Goal: Task Accomplishment & Management: Use online tool/utility

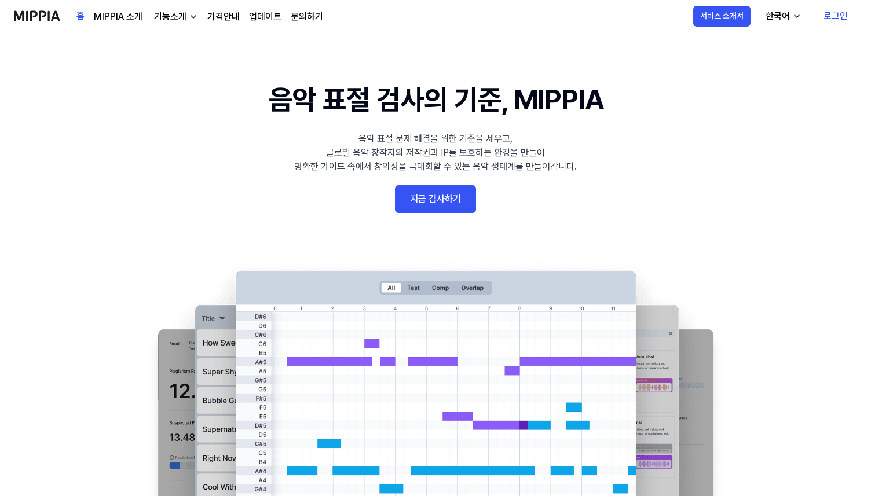
click at [451, 207] on link "지금 검사하기" at bounding box center [435, 199] width 81 height 28
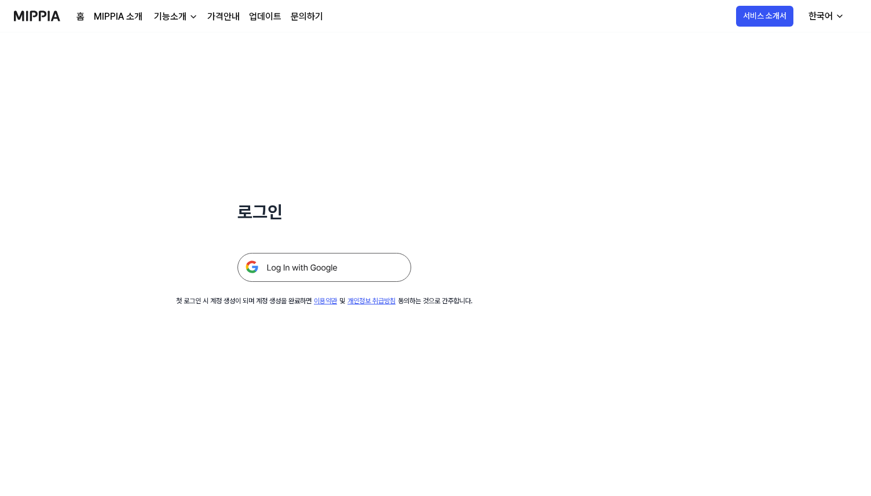
click at [365, 260] on img at bounding box center [324, 267] width 174 height 29
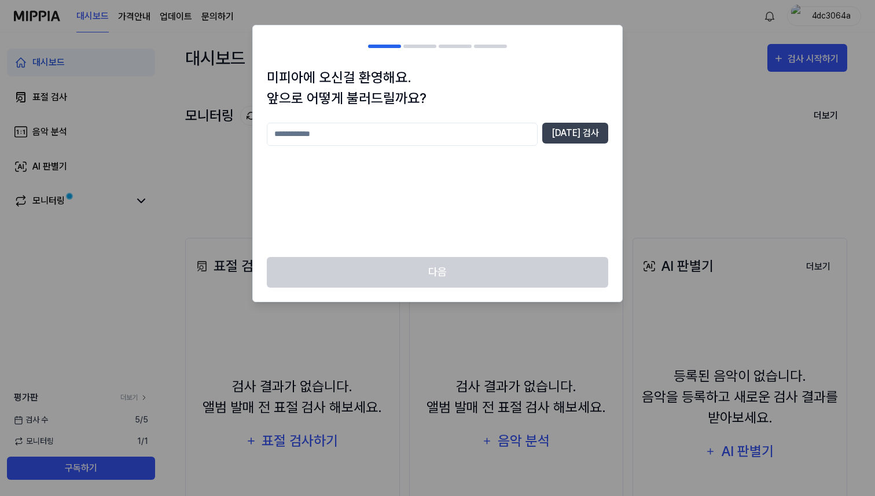
click at [447, 140] on input "text" at bounding box center [402, 134] width 271 height 23
type input "*"
type input "****"
click at [588, 131] on button "[DATE] 검사" at bounding box center [576, 133] width 66 height 21
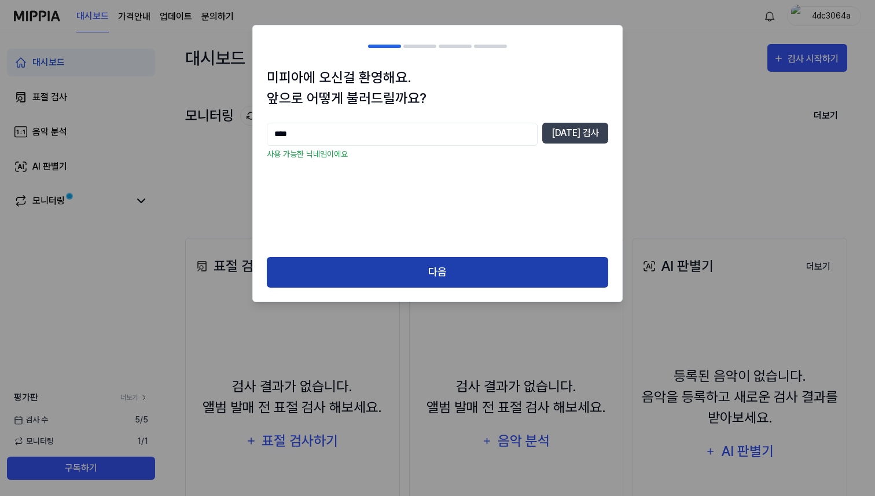
click at [410, 265] on button "다음" at bounding box center [438, 272] width 342 height 31
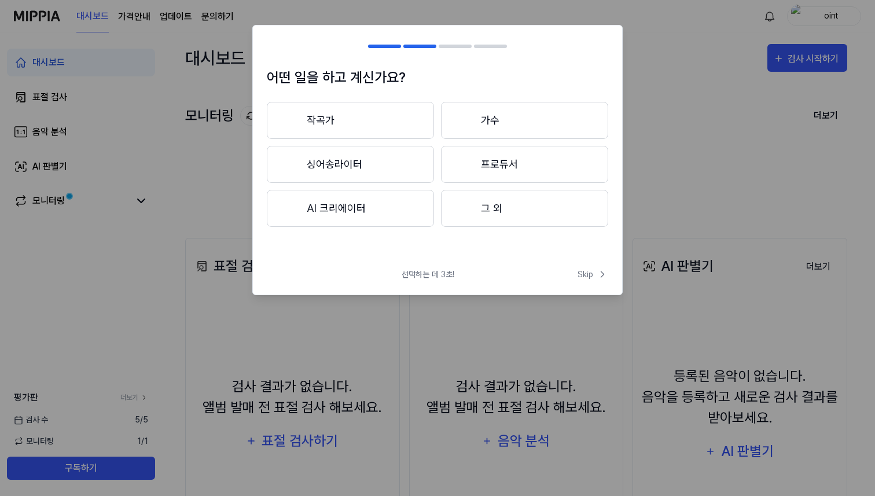
click at [390, 129] on button "작곡가" at bounding box center [350, 120] width 167 height 37
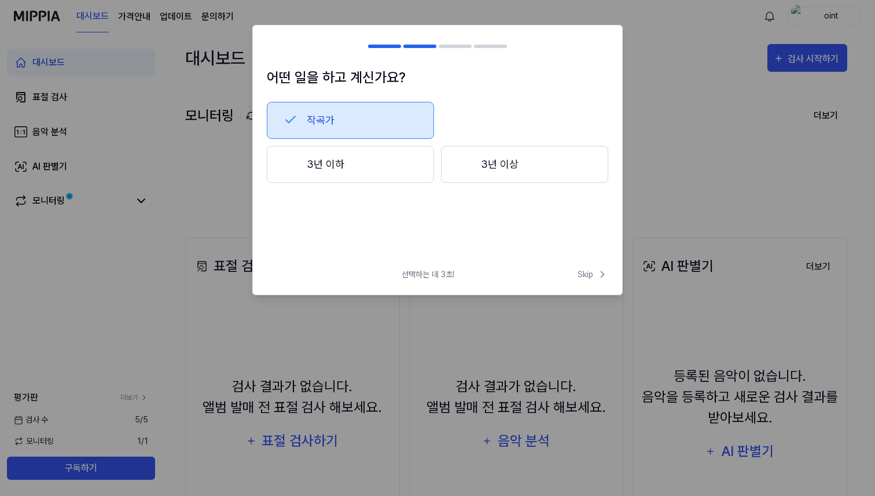
click at [395, 159] on button "3년 이하" at bounding box center [350, 164] width 167 height 37
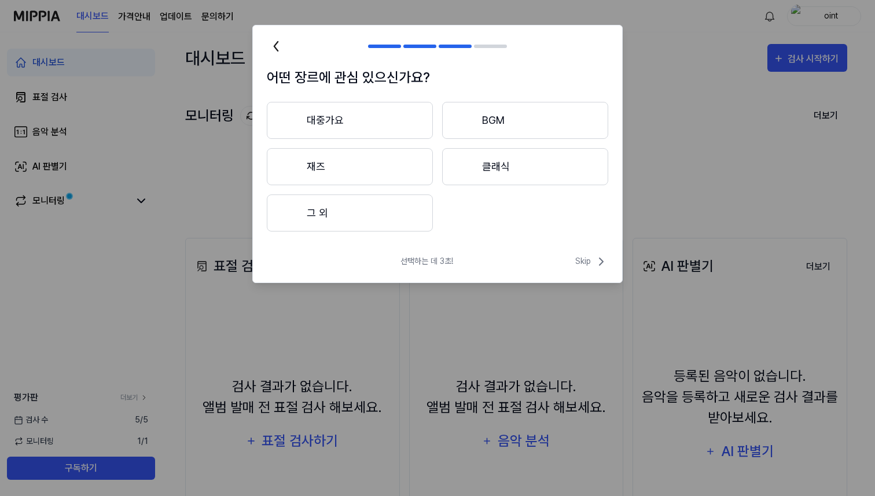
click at [381, 120] on button "대중가요" at bounding box center [350, 120] width 166 height 37
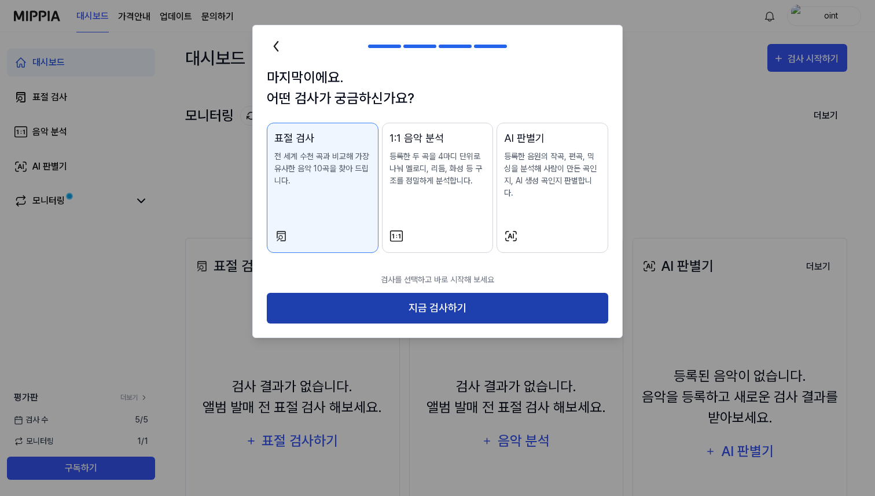
click at [438, 296] on button "지금 검사하기" at bounding box center [438, 308] width 342 height 31
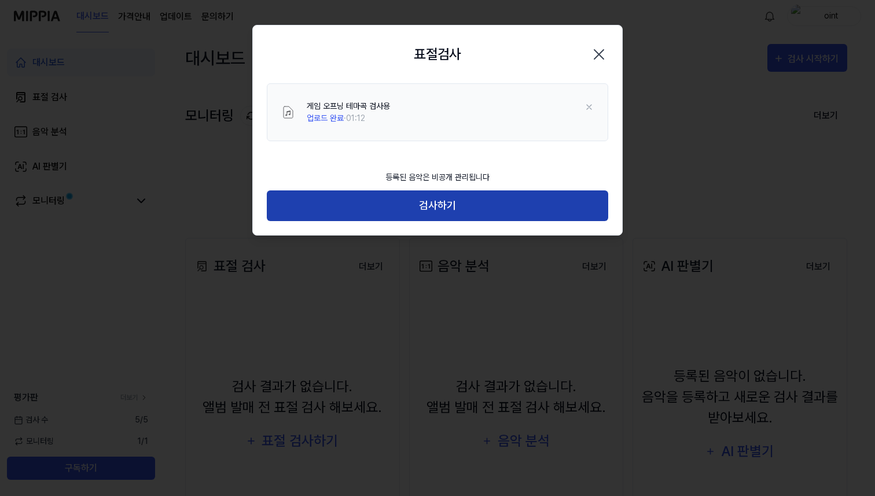
click at [466, 205] on button "검사하기" at bounding box center [438, 205] width 342 height 31
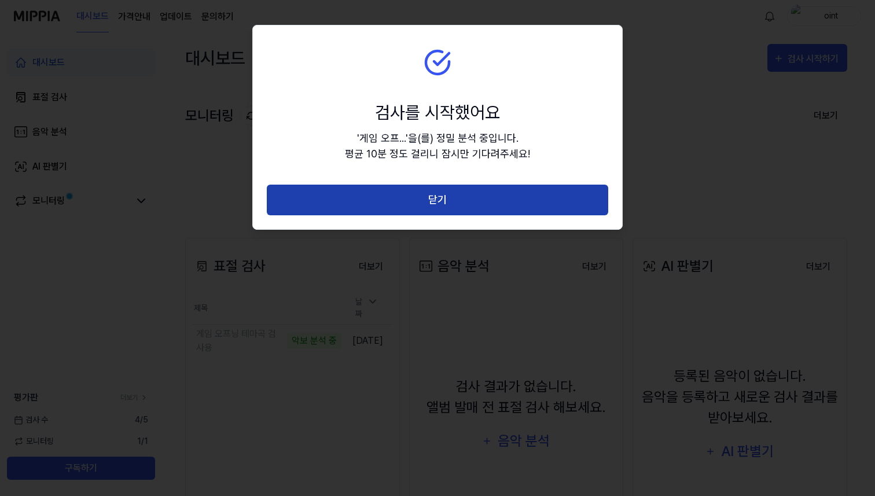
click at [450, 200] on button "닫기" at bounding box center [438, 200] width 342 height 31
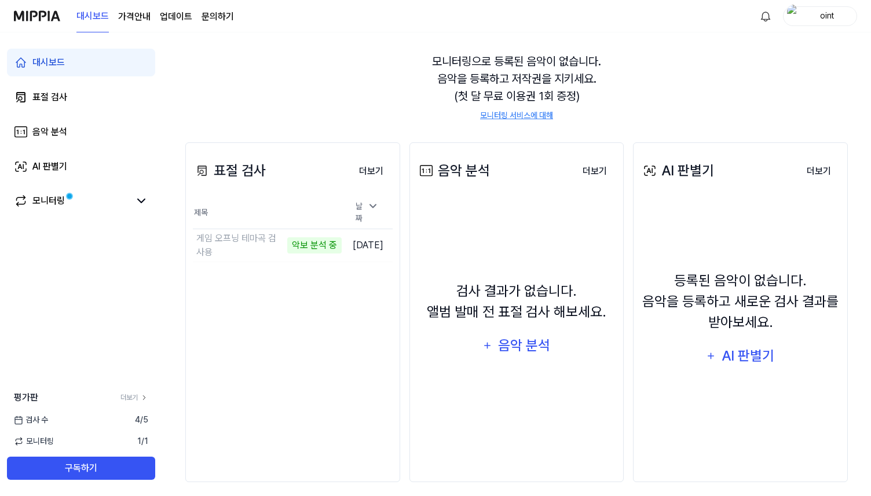
scroll to position [104, 0]
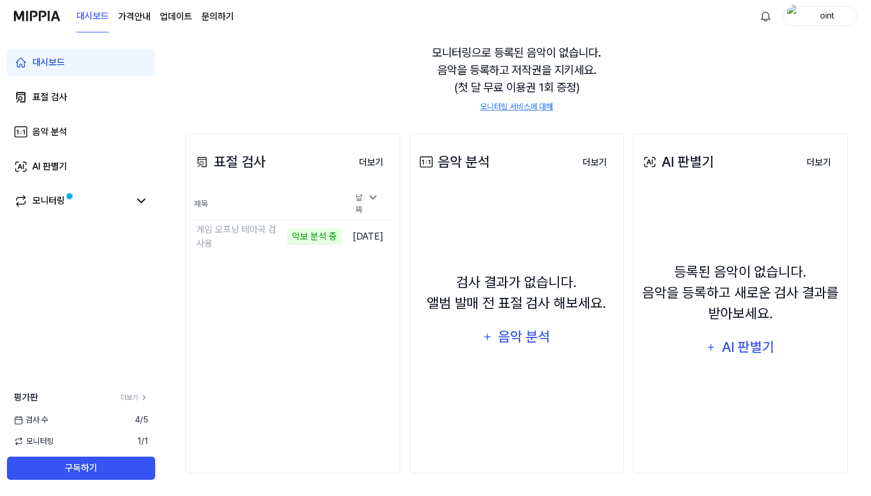
click at [217, 18] on link "문의하기" at bounding box center [217, 17] width 32 height 14
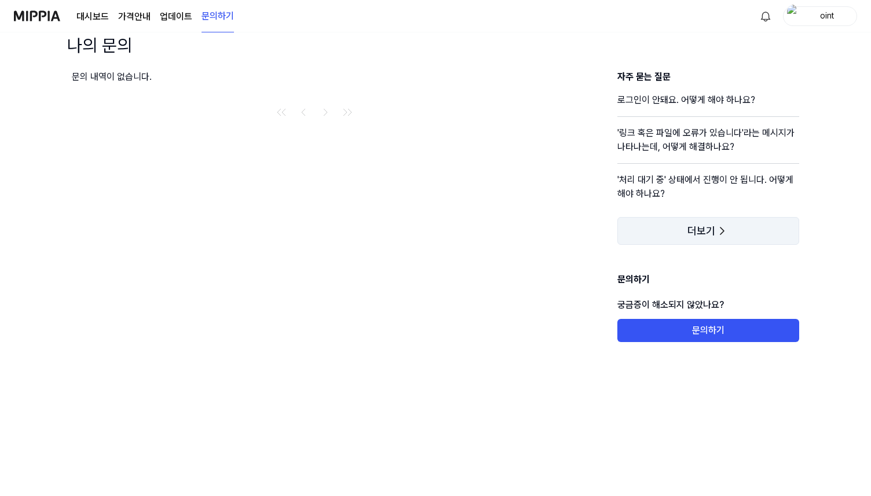
click at [691, 236] on span "더보기" at bounding box center [701, 231] width 28 height 12
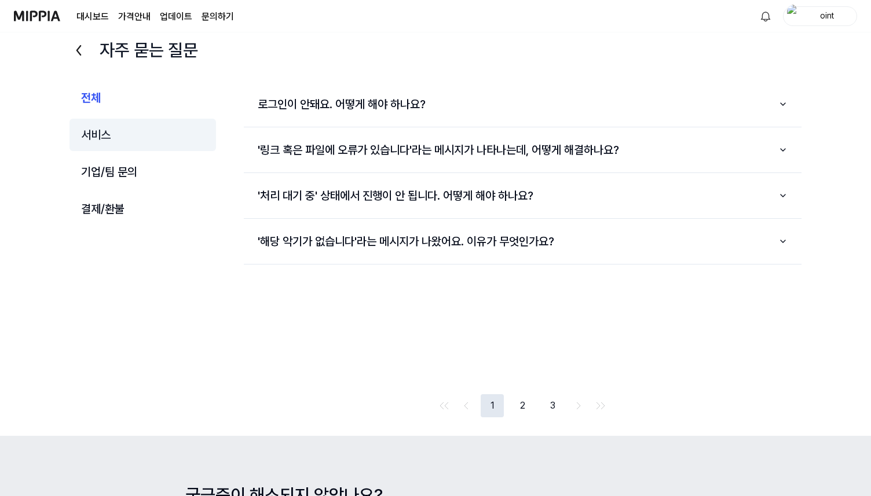
click at [97, 133] on button "서비스" at bounding box center [142, 135] width 146 height 32
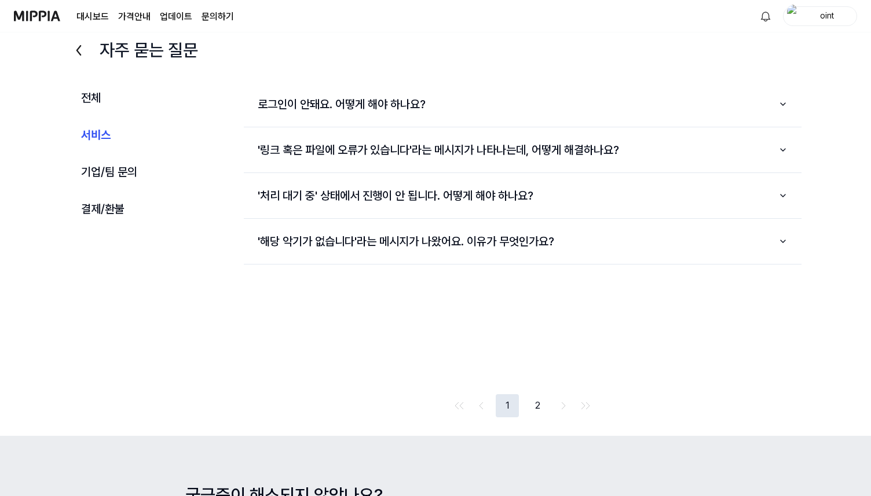
click at [538, 401] on button "2" at bounding box center [537, 405] width 23 height 23
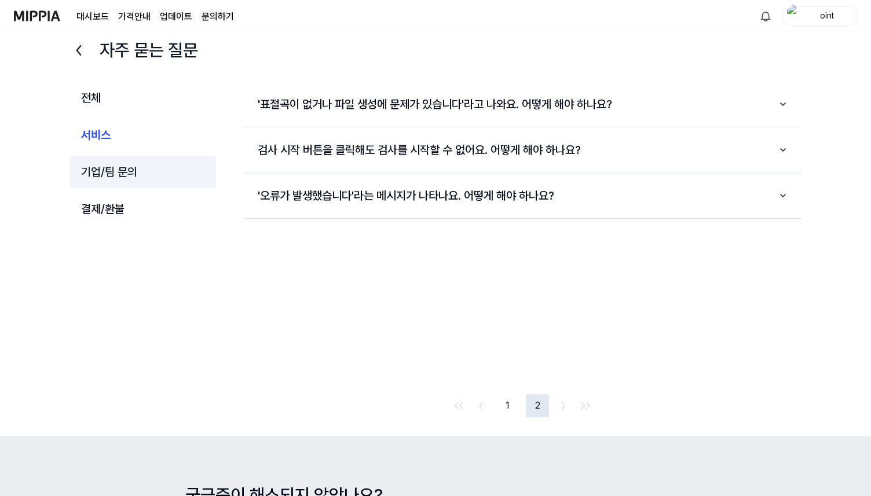
click at [97, 168] on button "기업/팀 문의" at bounding box center [142, 172] width 146 height 32
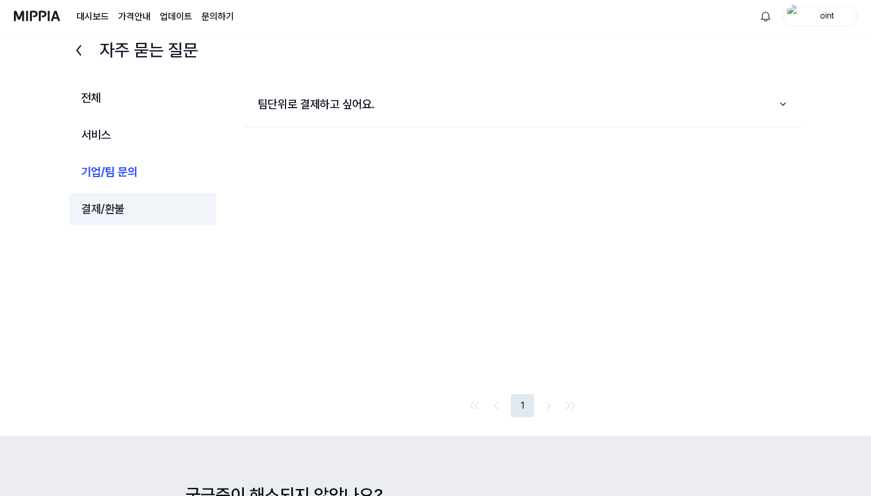
click at [123, 213] on button "결제/환불" at bounding box center [142, 209] width 146 height 32
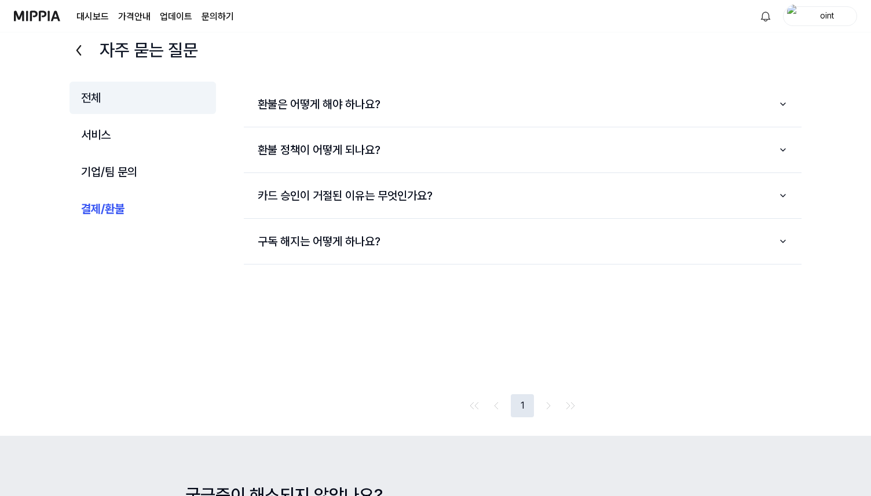
click at [125, 112] on button "전체" at bounding box center [142, 98] width 146 height 32
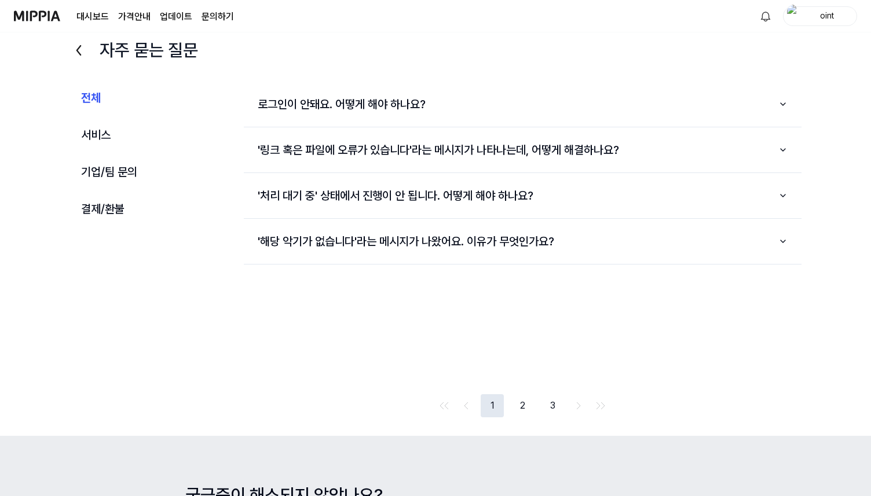
click at [74, 56] on icon at bounding box center [78, 50] width 19 height 19
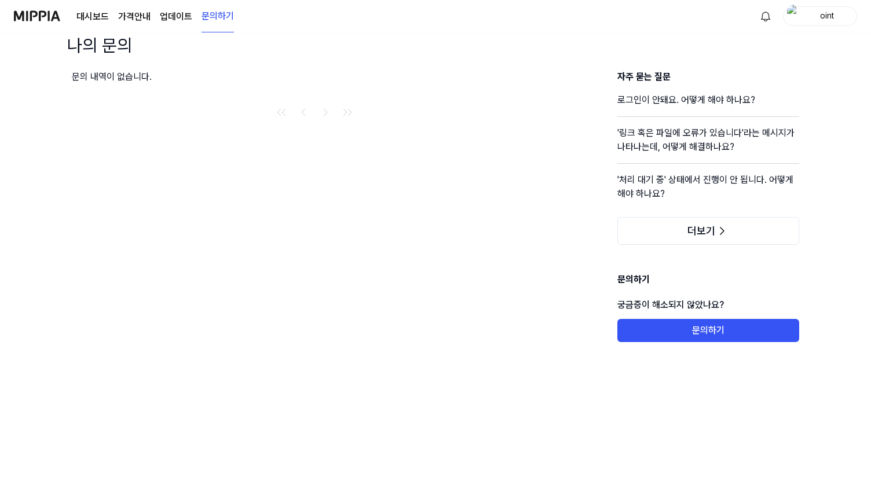
click at [91, 20] on link "대시보드" at bounding box center [92, 17] width 32 height 14
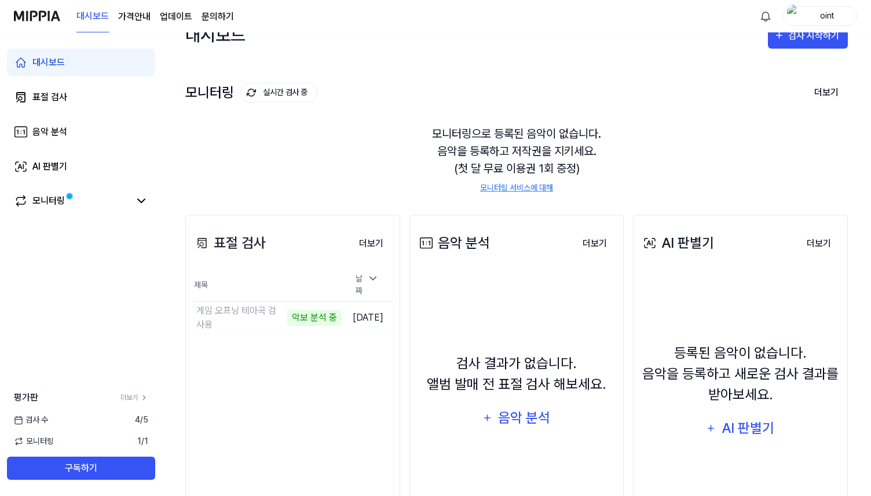
click at [128, 17] on page\) "가격안내" at bounding box center [134, 17] width 32 height 14
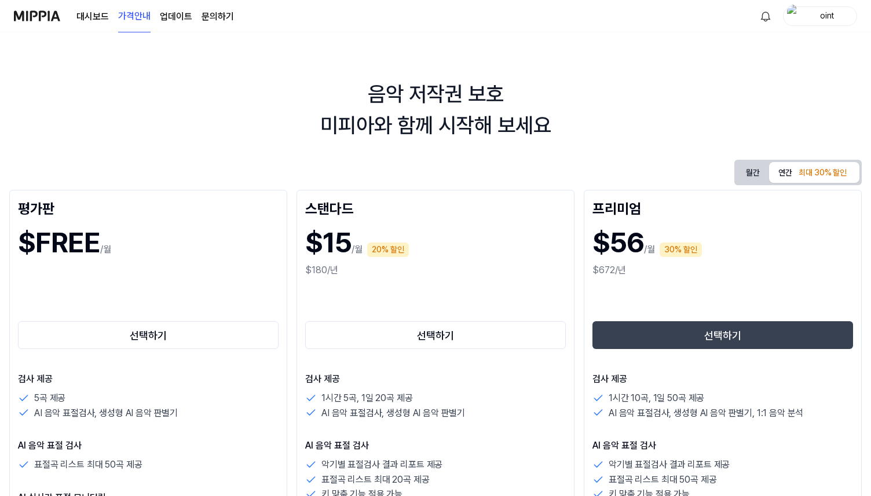
click at [105, 12] on link "대시보드" at bounding box center [92, 17] width 32 height 14
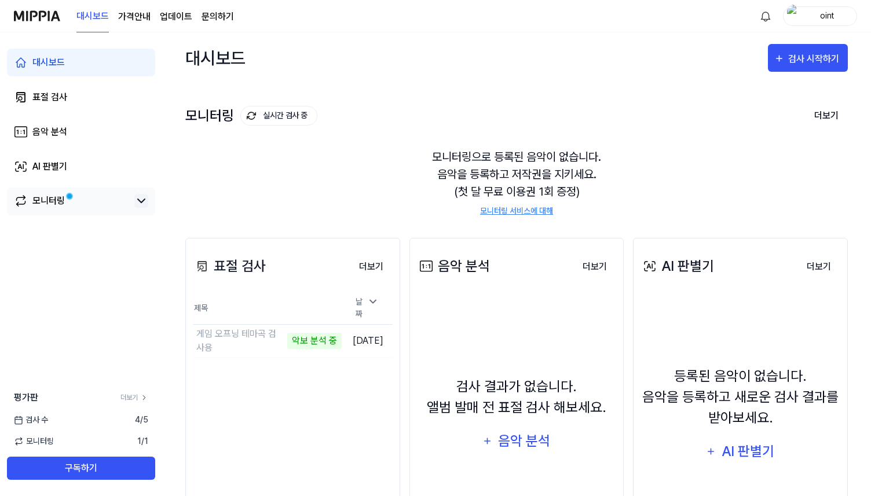
click at [138, 202] on icon at bounding box center [141, 201] width 14 height 14
click at [144, 207] on icon at bounding box center [141, 201] width 14 height 14
click at [52, 195] on div "모니터링" at bounding box center [48, 201] width 32 height 14
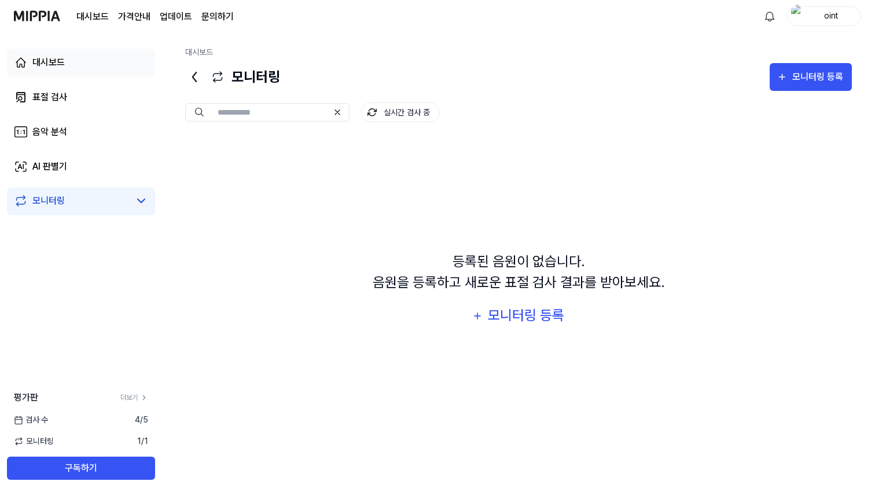
click at [94, 69] on link "대시보드" at bounding box center [81, 63] width 148 height 28
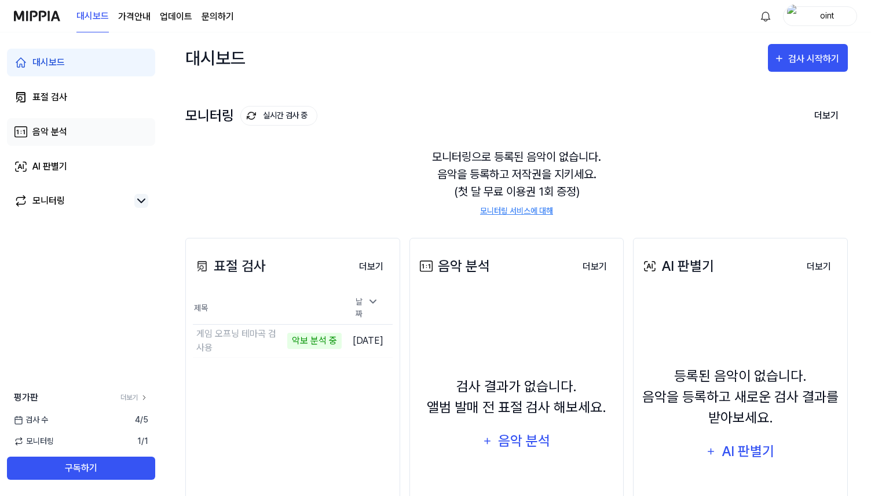
click at [82, 126] on link "음악 분석" at bounding box center [81, 132] width 148 height 28
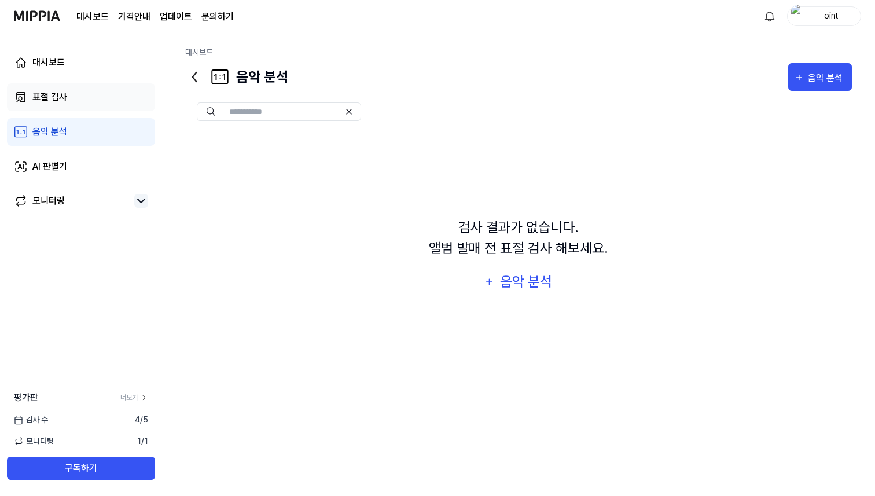
click at [69, 102] on link "표절 검사" at bounding box center [81, 97] width 148 height 28
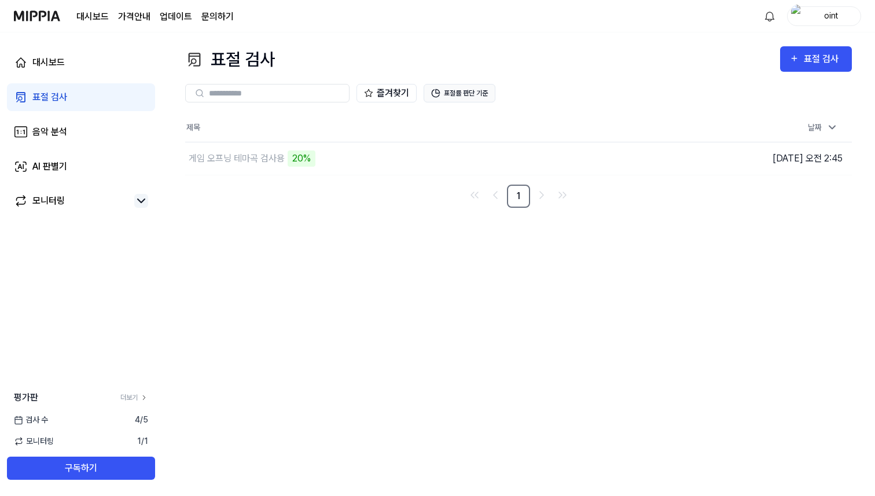
click at [461, 90] on button "표절률 판단 기준" at bounding box center [460, 93] width 72 height 19
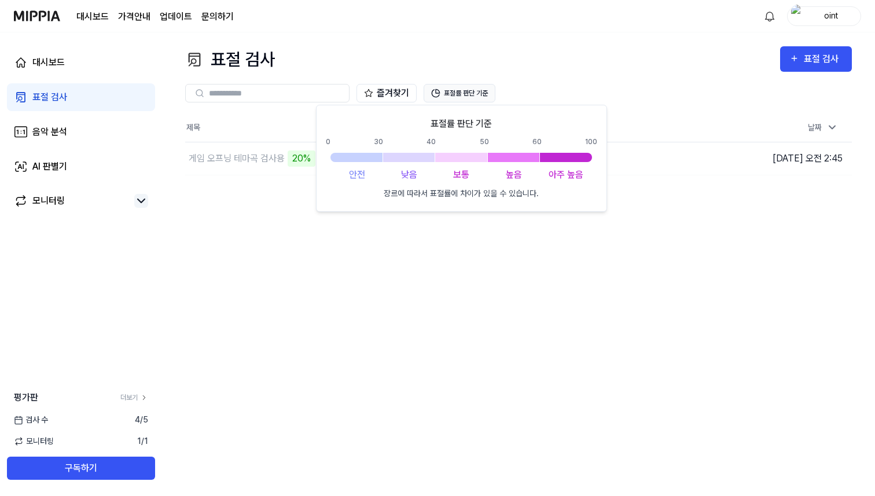
click at [481, 91] on button "표절률 판단 기준" at bounding box center [460, 93] width 72 height 19
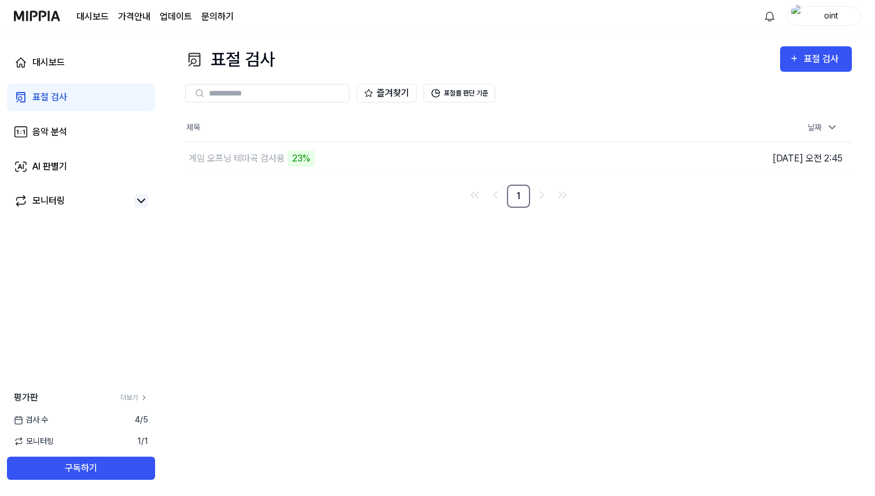
click at [412, 65] on div "표절 검사 표절 검사" at bounding box center [518, 59] width 667 height 26
click at [501, 46] on div "표절 검사 표절 검사 표절 검사 음악 분석 AI 판별기 즐겨찾기 표절률 판단 기준 제목 날짜 게임 오프닝 테마곡 검사…" at bounding box center [518, 264] width 713 height 464
click at [455, 89] on button "표절률 판단 기준" at bounding box center [460, 93] width 72 height 19
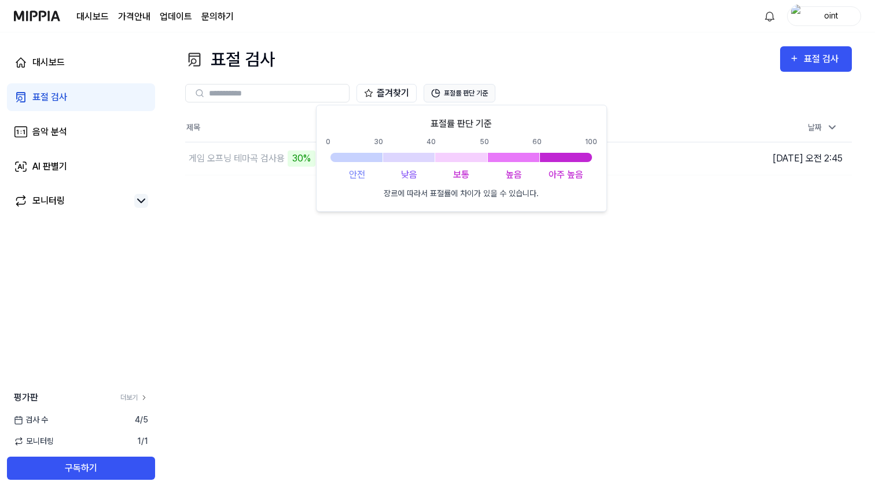
click at [445, 93] on button "표절률 판단 기준" at bounding box center [460, 93] width 72 height 19
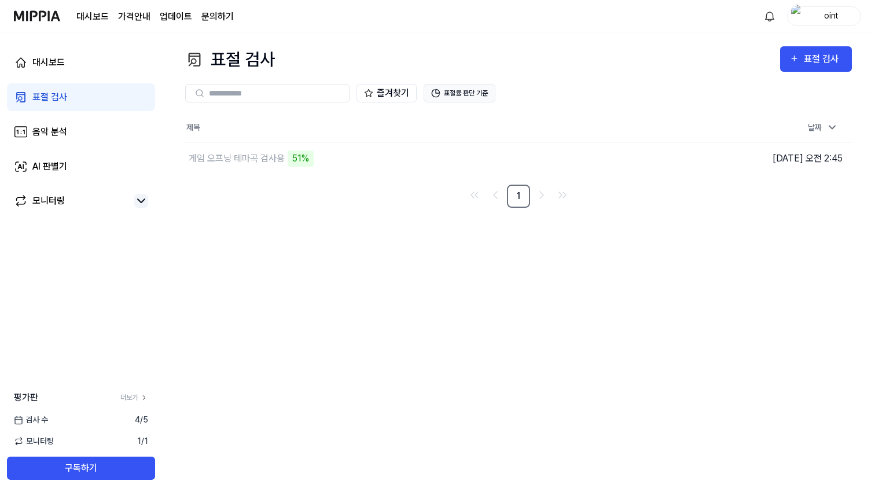
click at [449, 91] on button "표절률 판단 기준" at bounding box center [460, 93] width 72 height 19
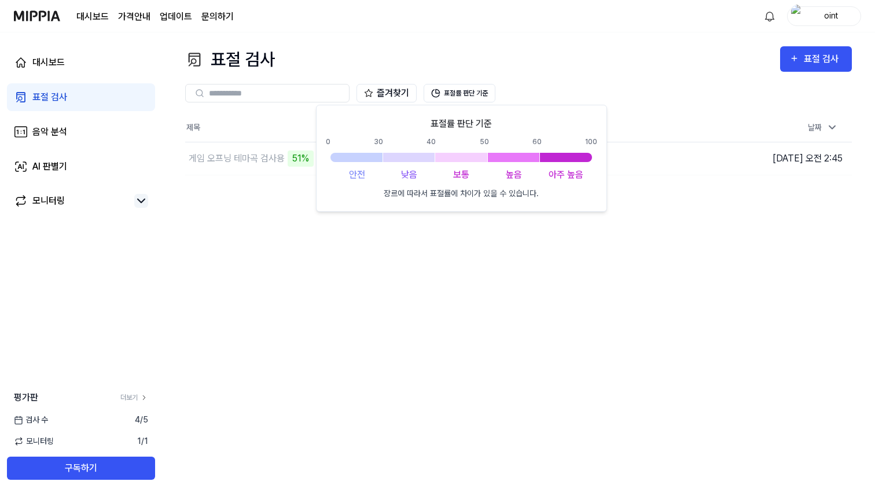
click at [450, 153] on div at bounding box center [461, 157] width 52 height 9
click at [476, 77] on div "즐겨찾기 표절률 판단 기준" at bounding box center [518, 93] width 667 height 42
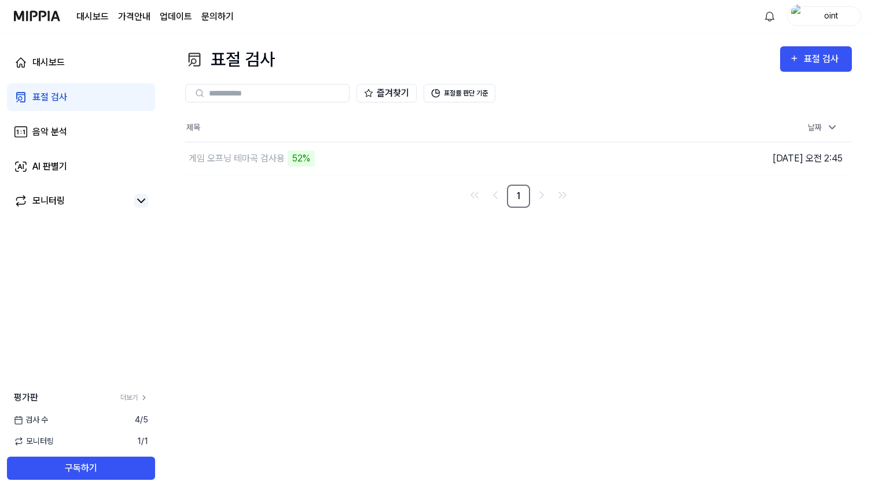
click at [37, 17] on img at bounding box center [37, 16] width 46 height 32
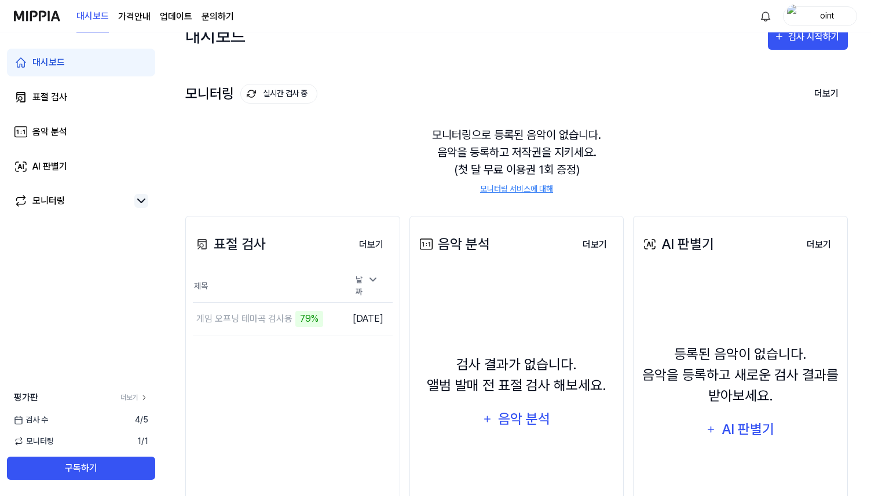
scroll to position [28, 0]
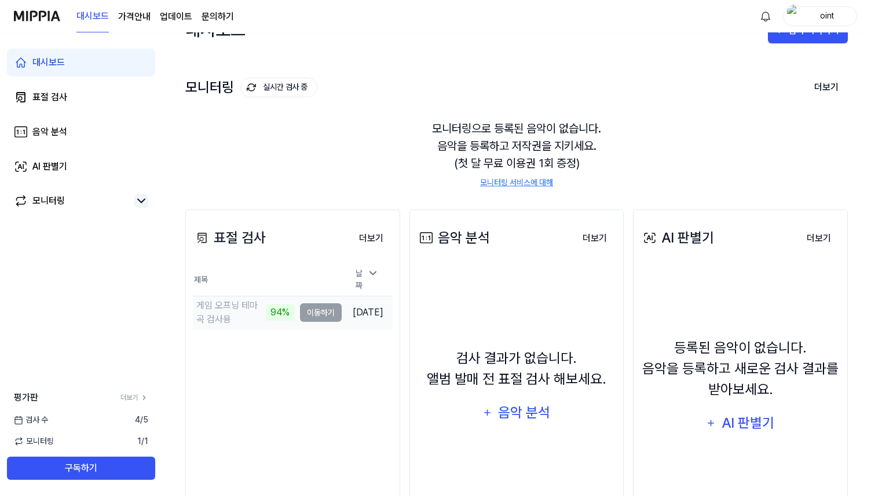
click at [309, 313] on td "게임 오프닝 테마곡 검사용 94% 이동하기" at bounding box center [267, 312] width 149 height 32
click at [308, 307] on td "게임 오프닝 테마곡 검사용 95% 이동하기" at bounding box center [267, 312] width 149 height 32
click at [96, 205] on link "모니터링" at bounding box center [72, 201] width 116 height 14
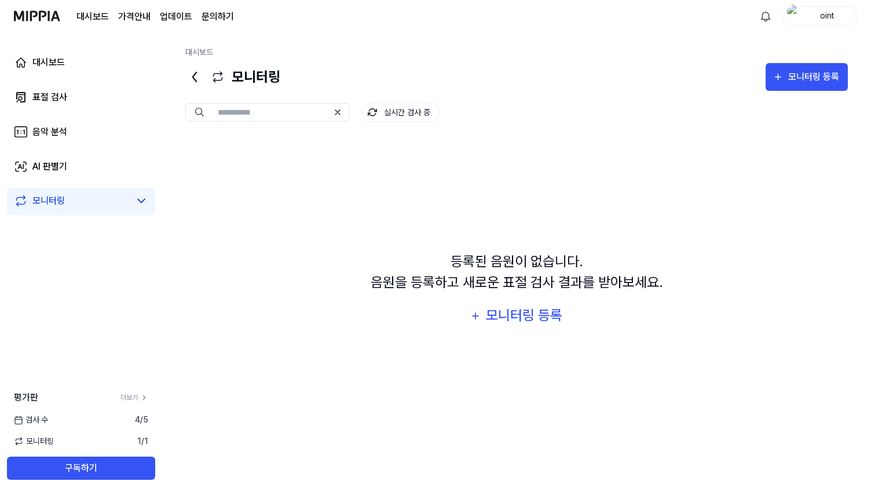
scroll to position [0, 0]
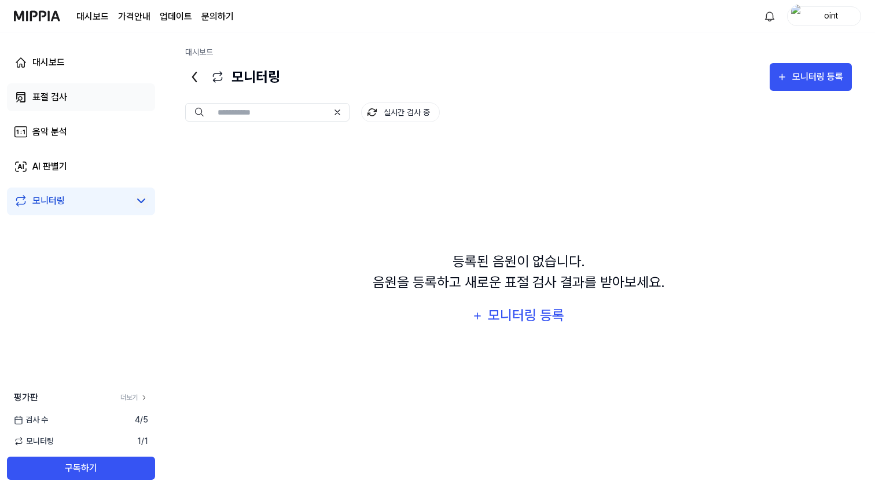
click at [72, 97] on link "표절 검사" at bounding box center [81, 97] width 148 height 28
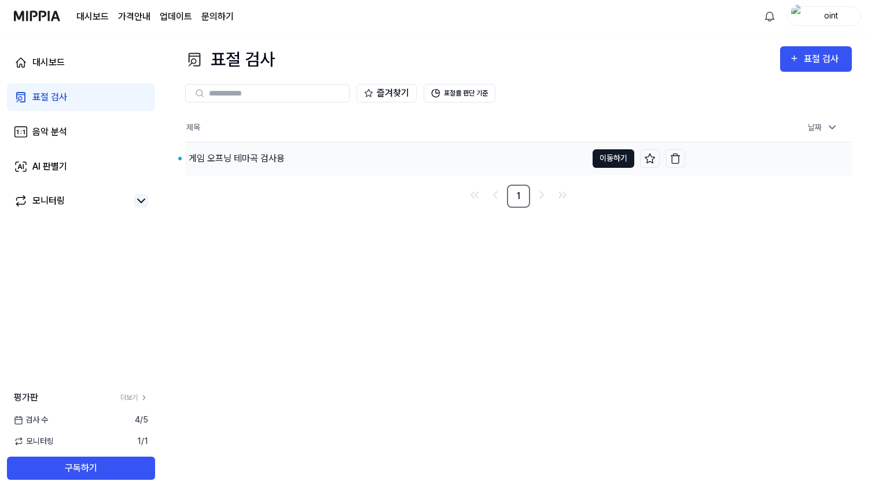
click at [615, 162] on button "이동하기" at bounding box center [614, 158] width 42 height 19
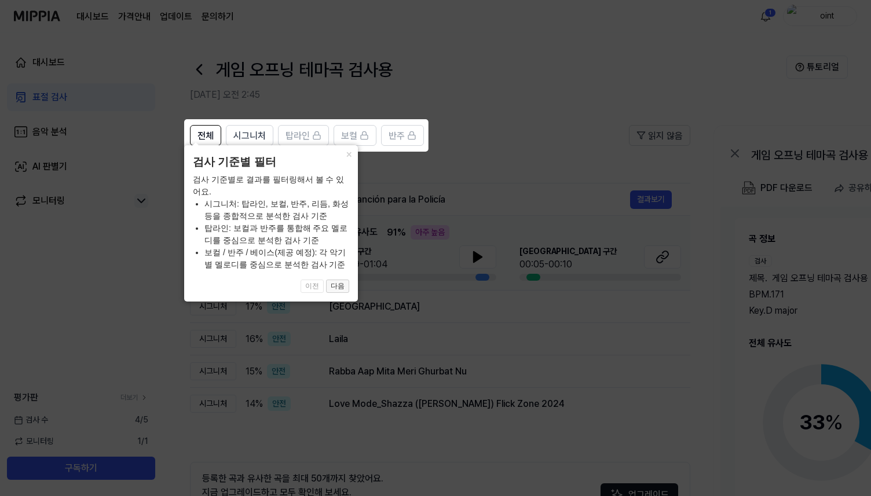
click at [344, 287] on button "다음" at bounding box center [337, 287] width 23 height 14
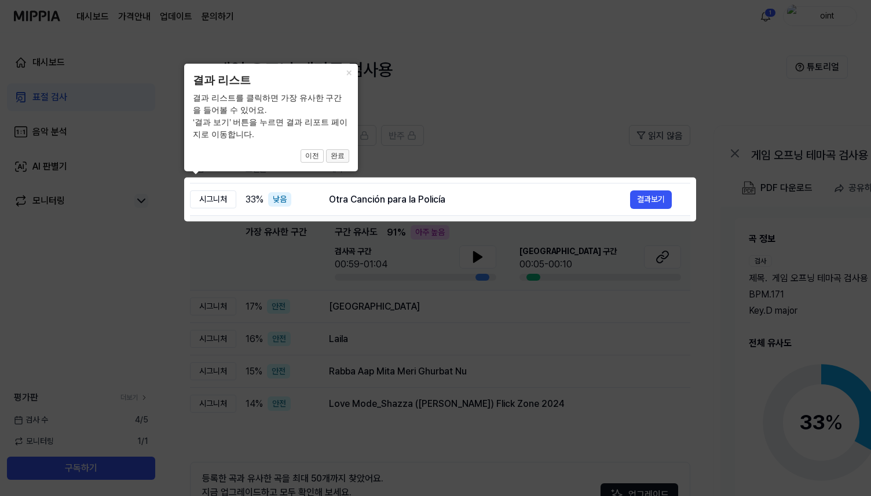
click at [338, 158] on button "완료" at bounding box center [337, 156] width 23 height 14
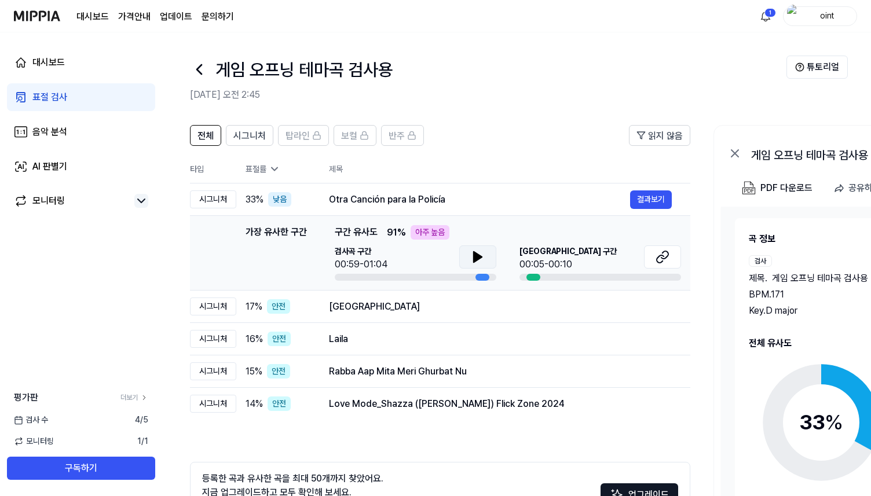
click at [475, 255] on icon at bounding box center [478, 257] width 8 height 10
click at [475, 255] on icon at bounding box center [475, 256] width 2 height 9
click at [658, 256] on icon at bounding box center [660, 259] width 7 height 8
click at [508, 114] on div "전체 시그니처 탑라인 보컬 반주 읽지 않음 전체 시그니처 탑라인 보컬 반주 타입 표절률 제목 표절률 읽지 않음 시그니처 33 % 낮음 Otra…" at bounding box center [628, 348] width 933 height 470
click at [250, 138] on span "시그니처" at bounding box center [249, 136] width 32 height 14
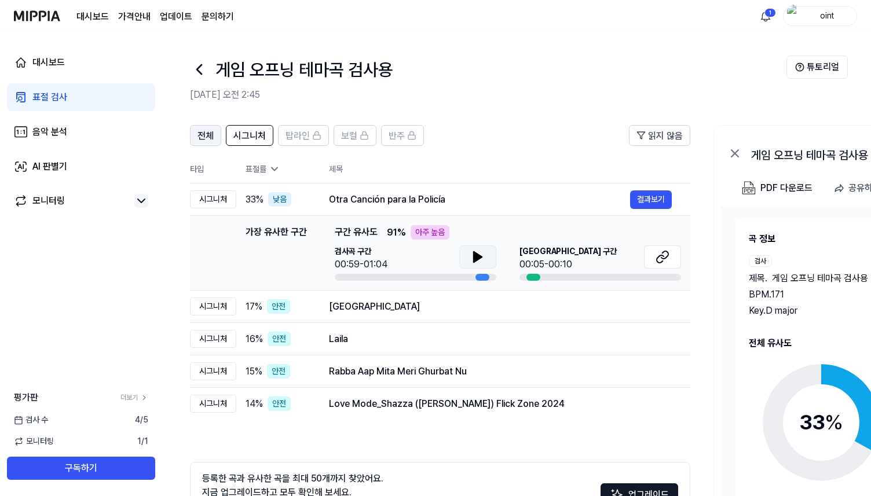
click at [215, 135] on button "전체" at bounding box center [205, 135] width 31 height 21
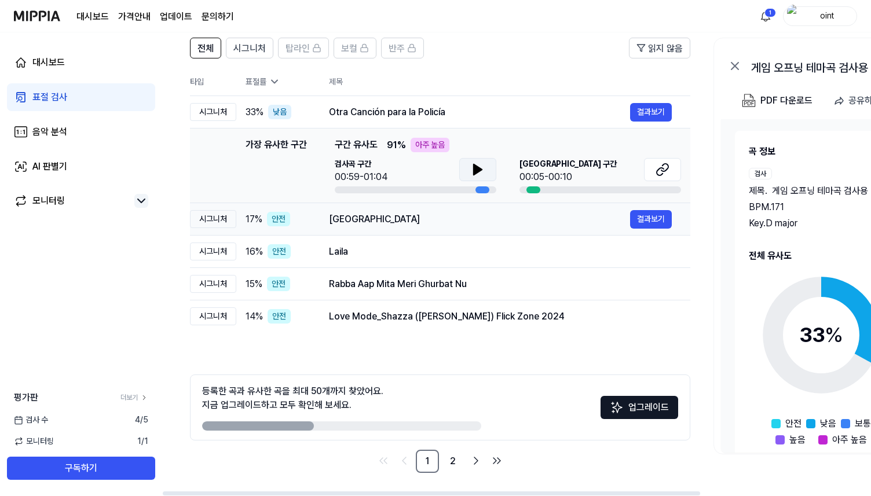
click at [389, 228] on td "Rain Street 결과보기" at bounding box center [500, 219] width 380 height 32
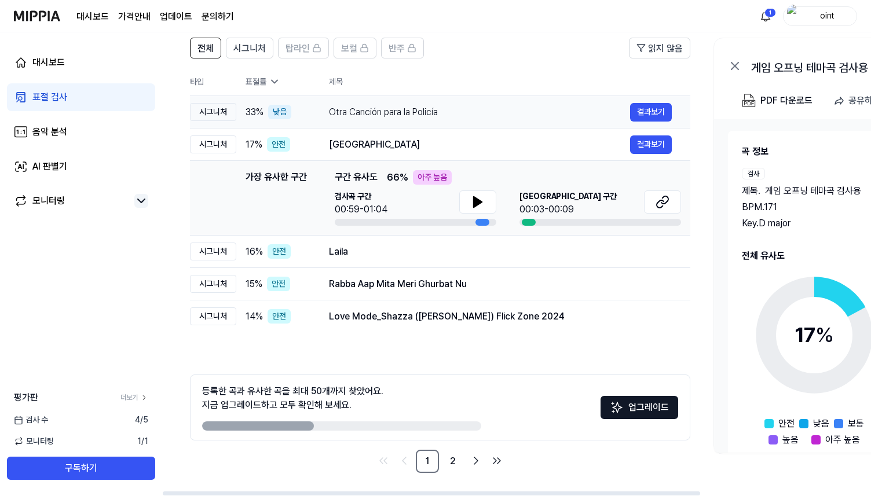
scroll to position [0, 1]
click at [496, 122] on td "Otra Canción para la Policía 결과보기" at bounding box center [500, 112] width 380 height 32
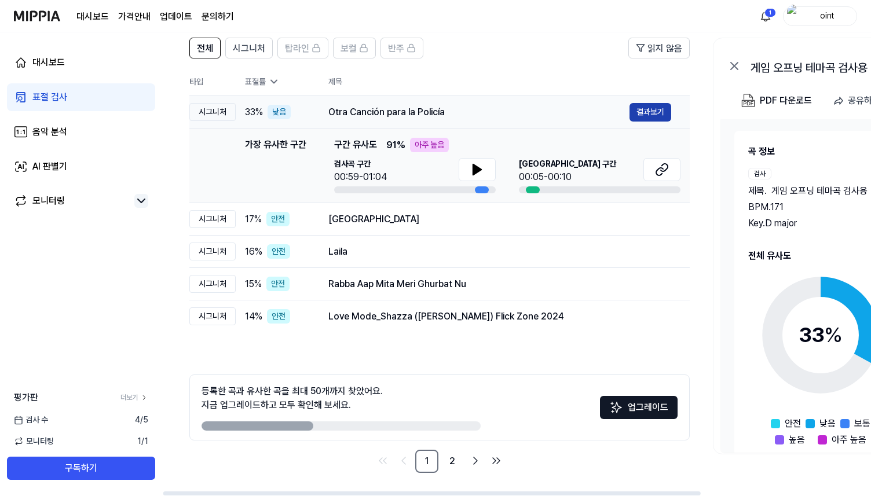
click at [650, 111] on button "결과보기" at bounding box center [650, 112] width 42 height 19
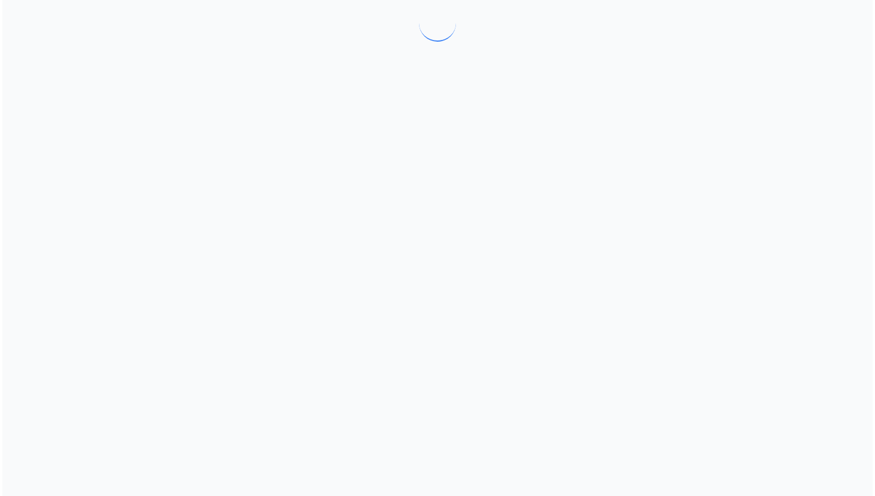
scroll to position [0, 0]
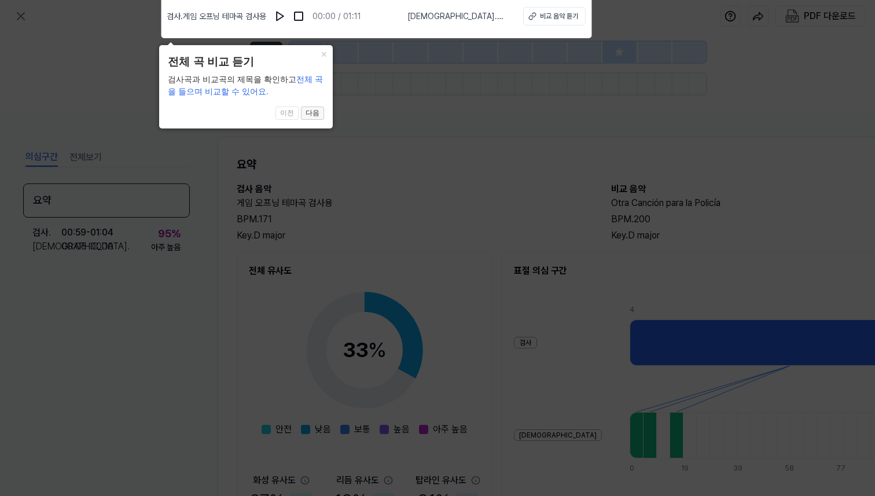
click at [317, 112] on button "다음" at bounding box center [312, 114] width 23 height 14
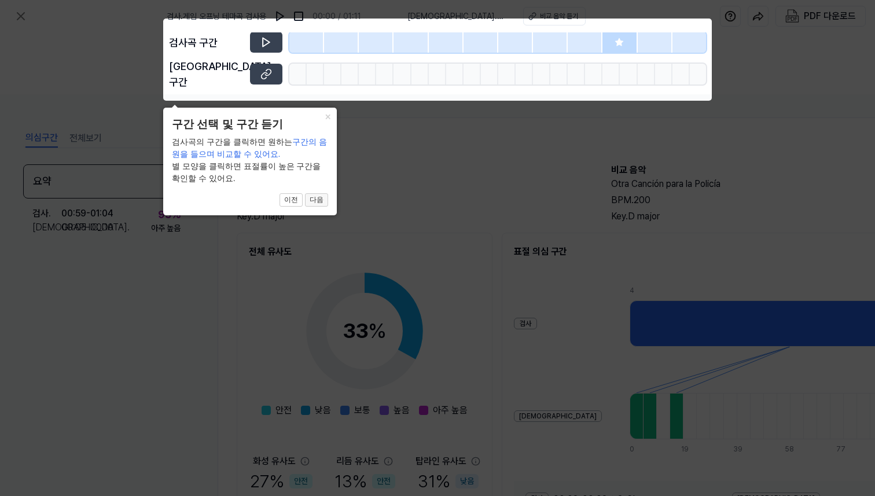
click at [316, 200] on button "다음" at bounding box center [316, 200] width 23 height 14
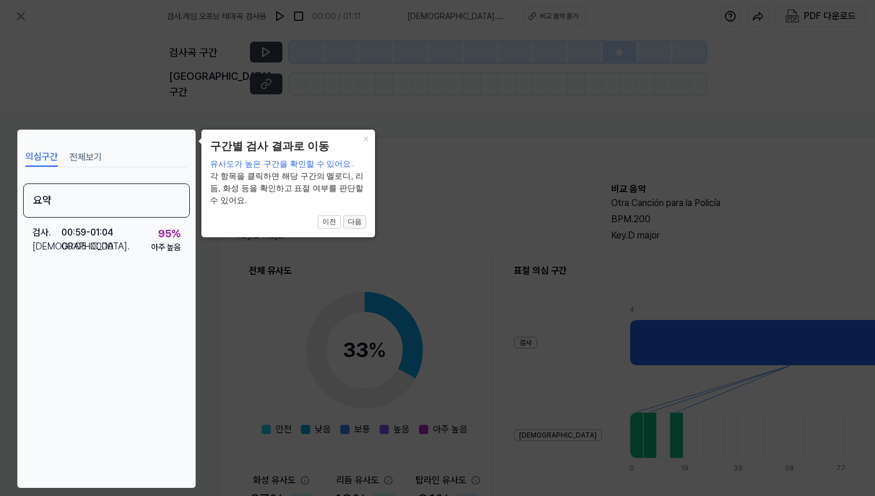
click at [357, 215] on button "다음" at bounding box center [354, 222] width 23 height 14
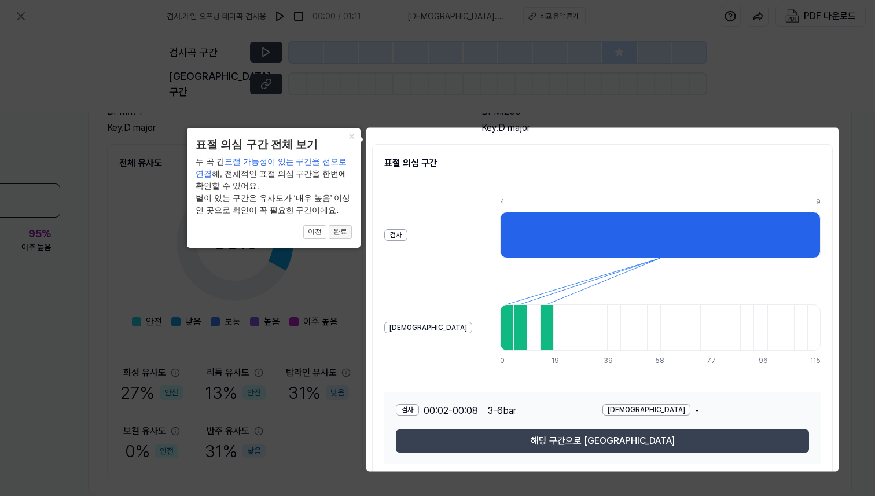
click at [348, 230] on button "완료" at bounding box center [340, 232] width 23 height 14
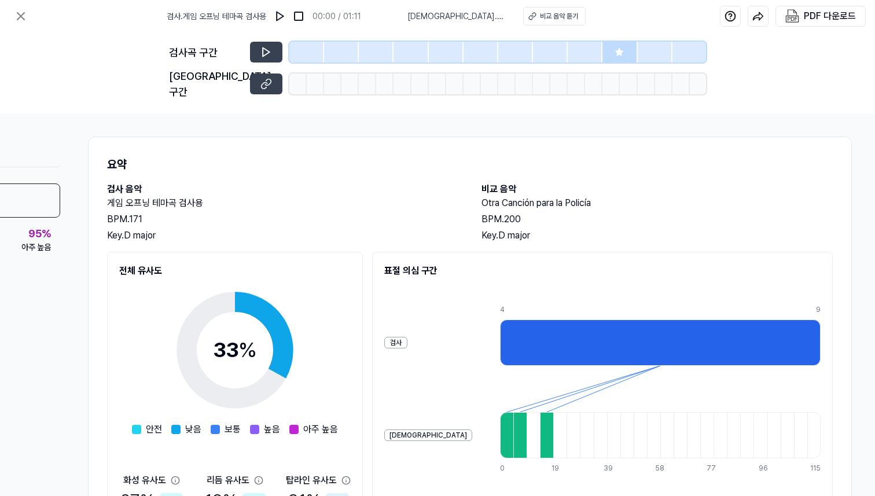
scroll to position [0, 0]
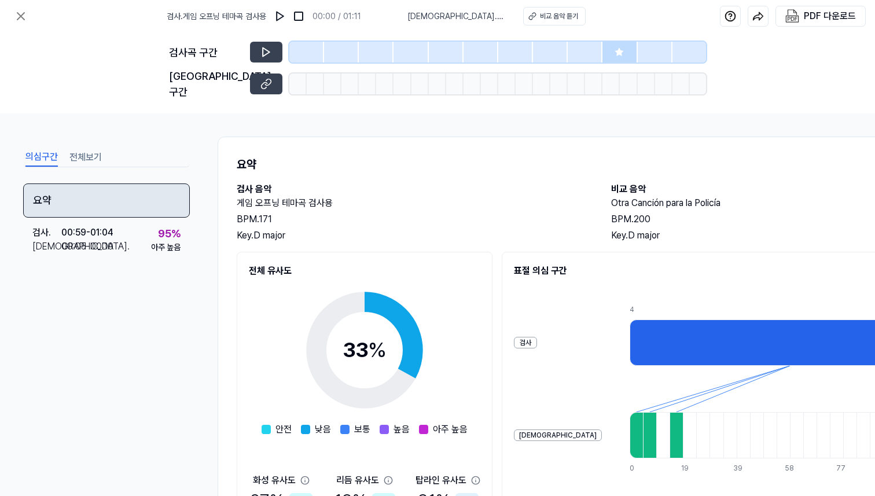
click at [81, 186] on div "요약" at bounding box center [106, 201] width 167 height 34
click at [40, 193] on div "요약" at bounding box center [106, 201] width 167 height 34
click at [47, 185] on div "요약" at bounding box center [106, 201] width 167 height 34
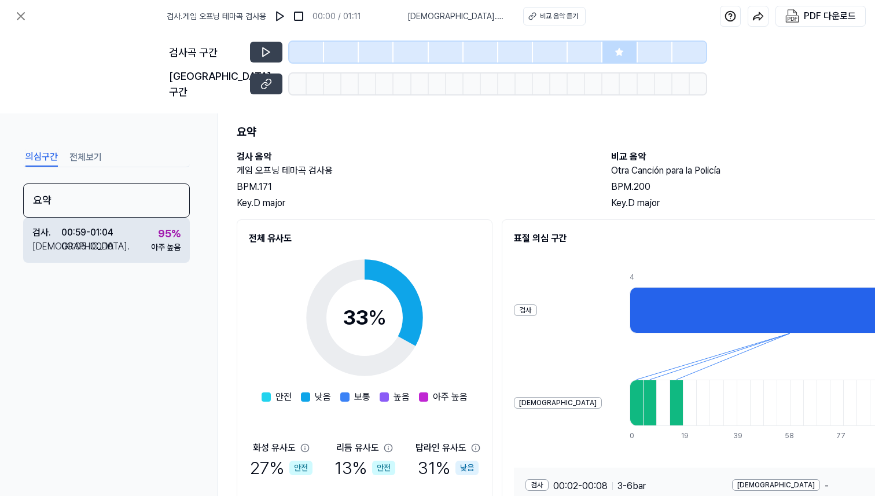
click at [133, 218] on div "검사 . 00:59 - 01:04 비교 . 00:05 - 00:10 95 % 아주 높음" at bounding box center [106, 240] width 167 height 45
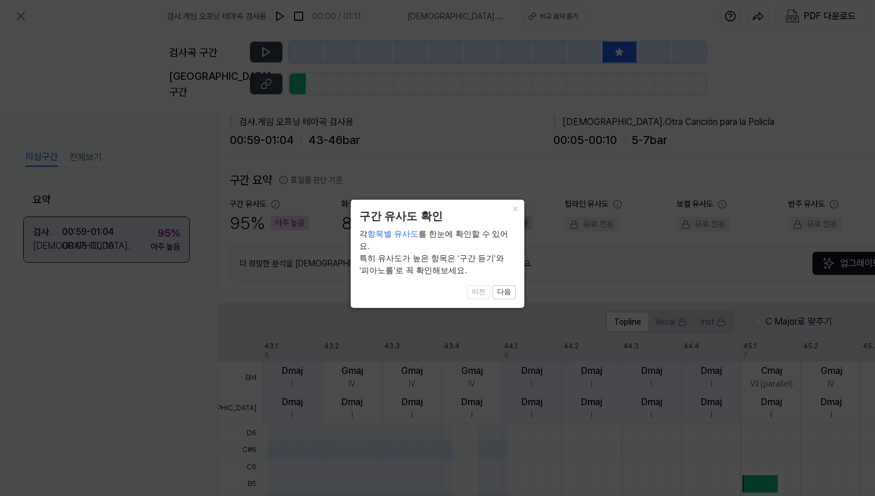
scroll to position [231, 0]
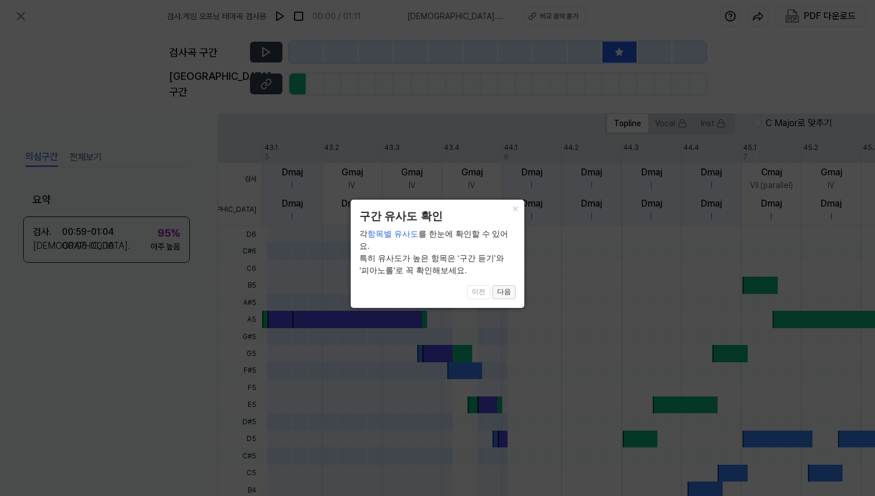
click at [508, 285] on button "다음" at bounding box center [504, 292] width 23 height 14
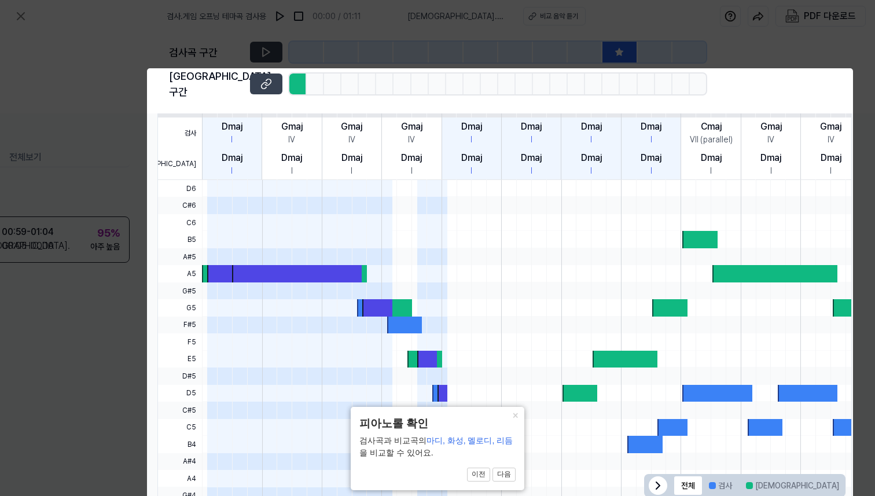
scroll to position [280, 65]
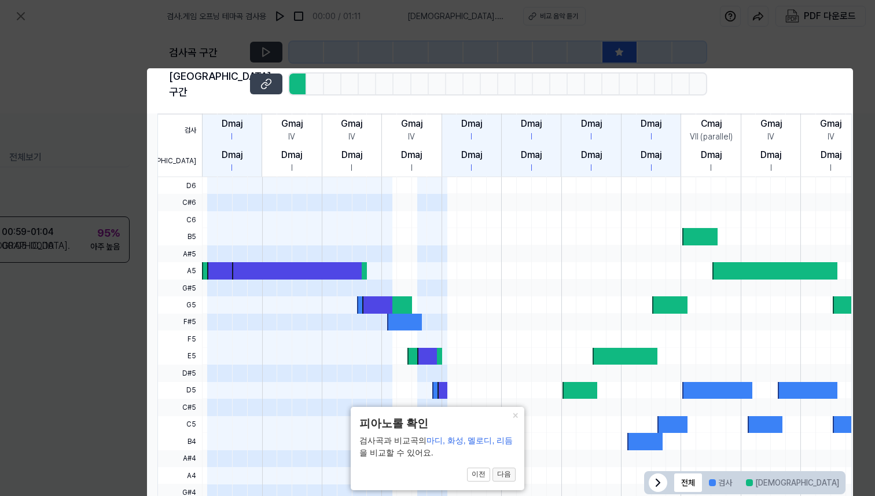
click at [505, 475] on button "다음" at bounding box center [504, 475] width 23 height 14
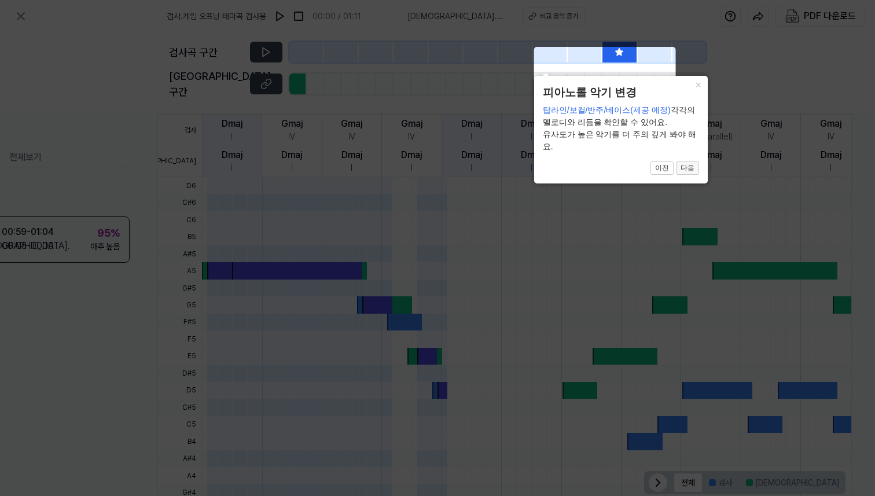
click at [688, 169] on button "다음" at bounding box center [687, 169] width 23 height 14
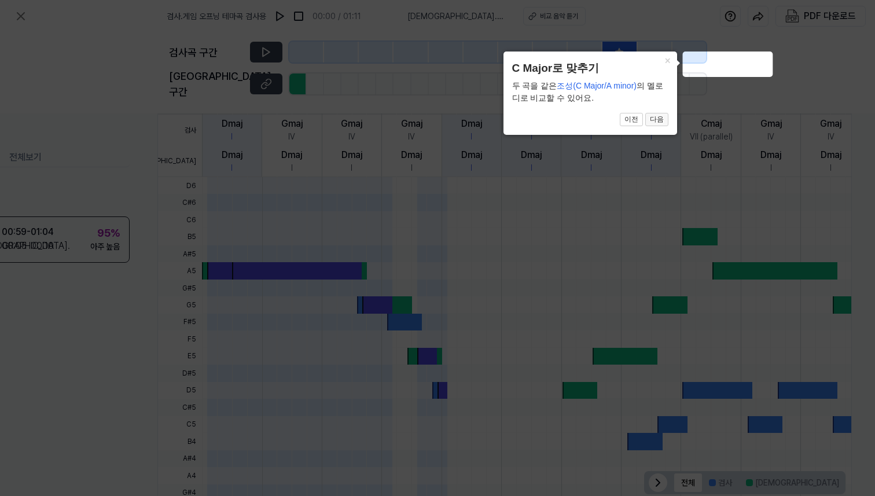
click at [661, 121] on button "다음" at bounding box center [657, 120] width 23 height 14
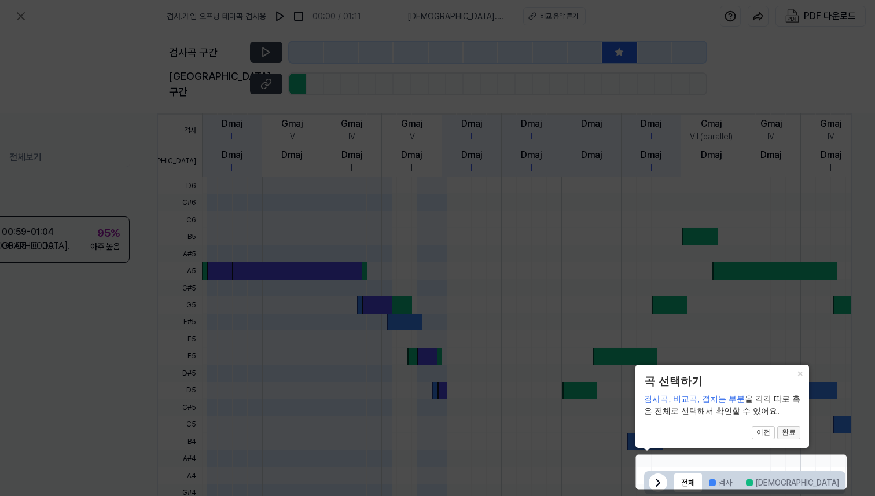
click at [791, 431] on button "완료" at bounding box center [789, 433] width 23 height 14
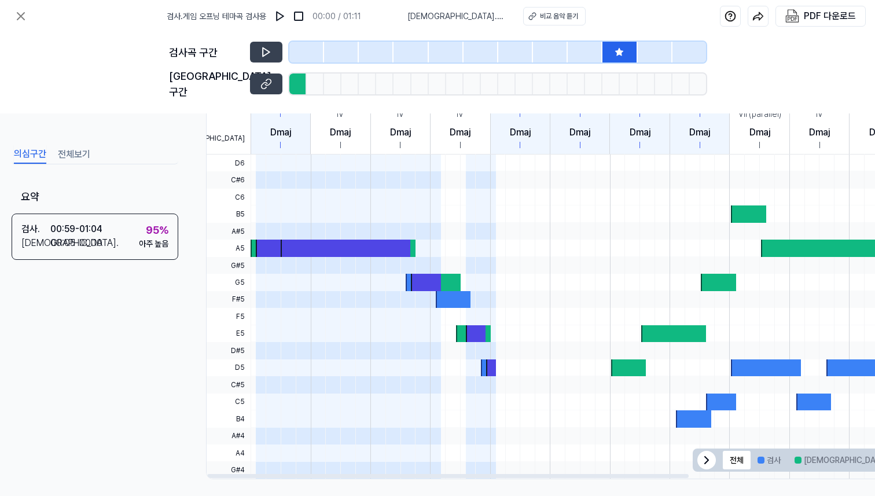
scroll to position [302, 0]
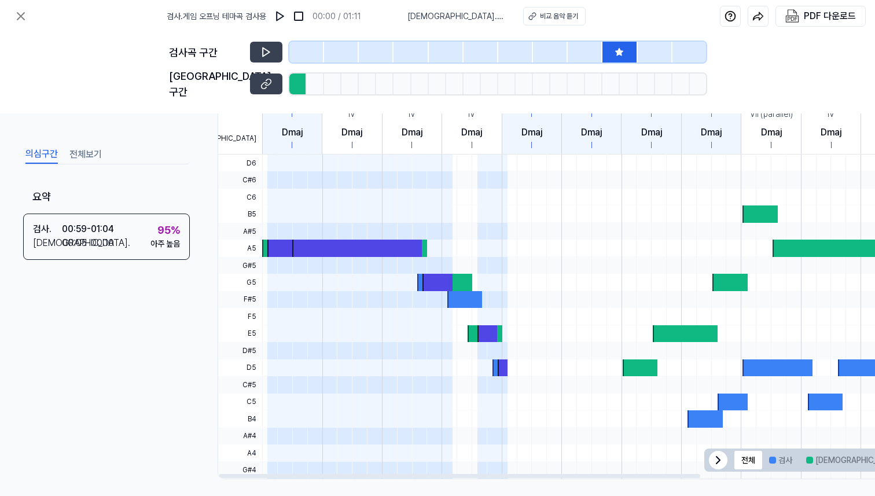
click at [320, 240] on div at bounding box center [357, 248] width 130 height 17
click at [266, 79] on icon at bounding box center [267, 84] width 12 height 12
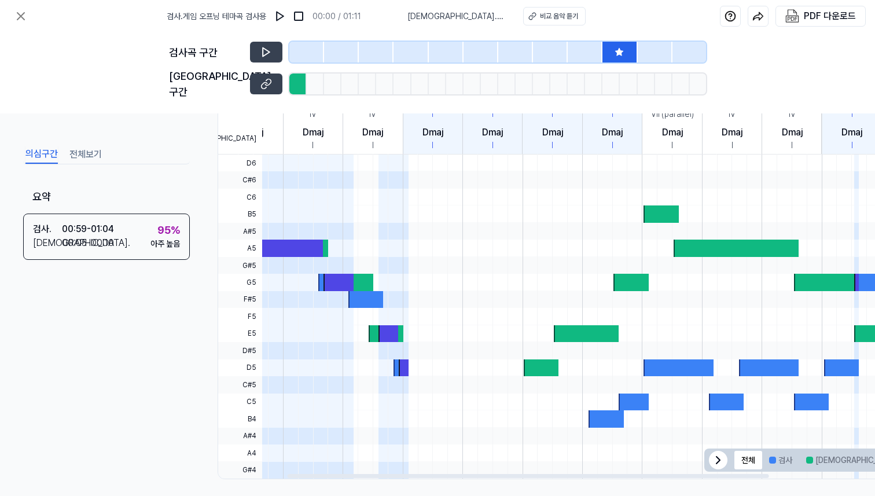
scroll to position [0, 0]
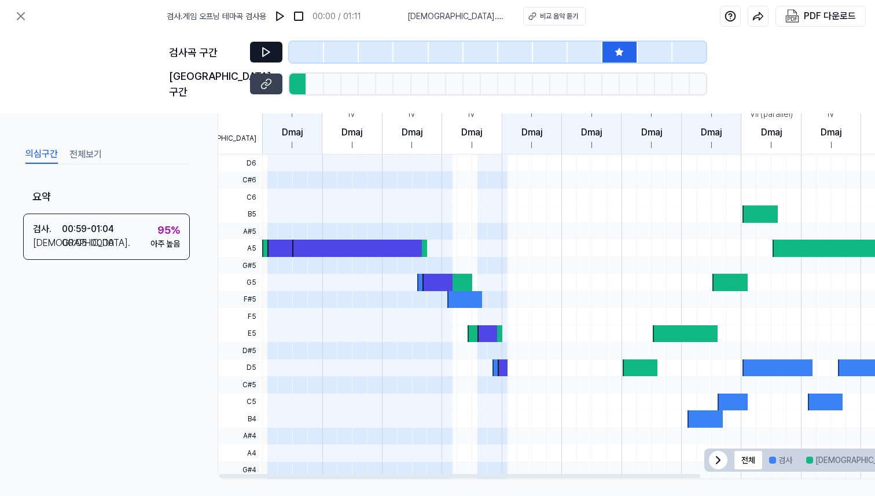
click at [265, 54] on icon at bounding box center [266, 52] width 7 height 9
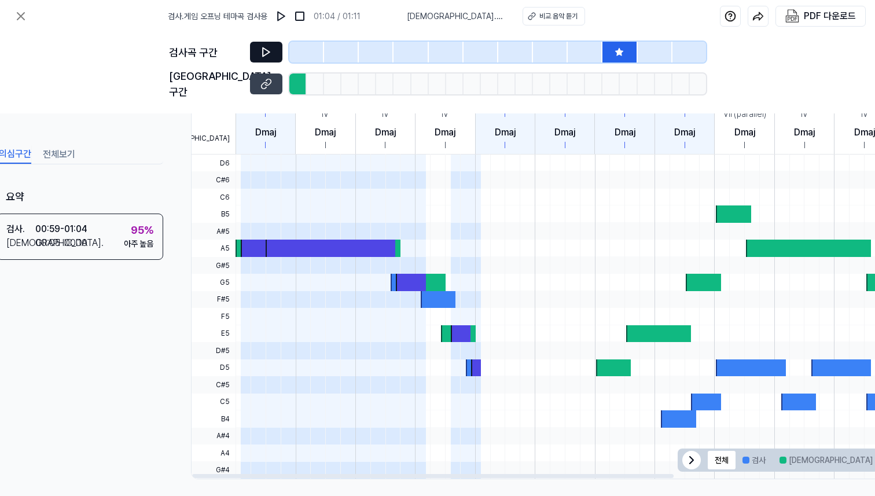
scroll to position [302, 0]
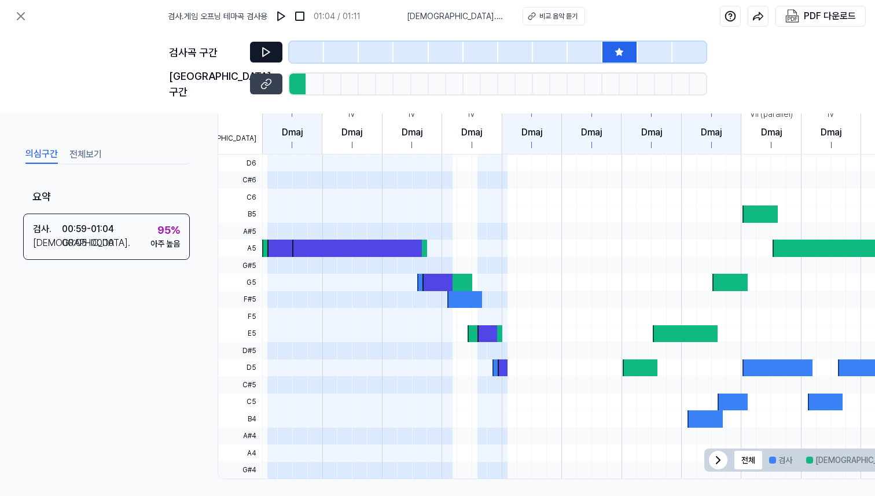
click at [270, 54] on icon at bounding box center [267, 52] width 12 height 12
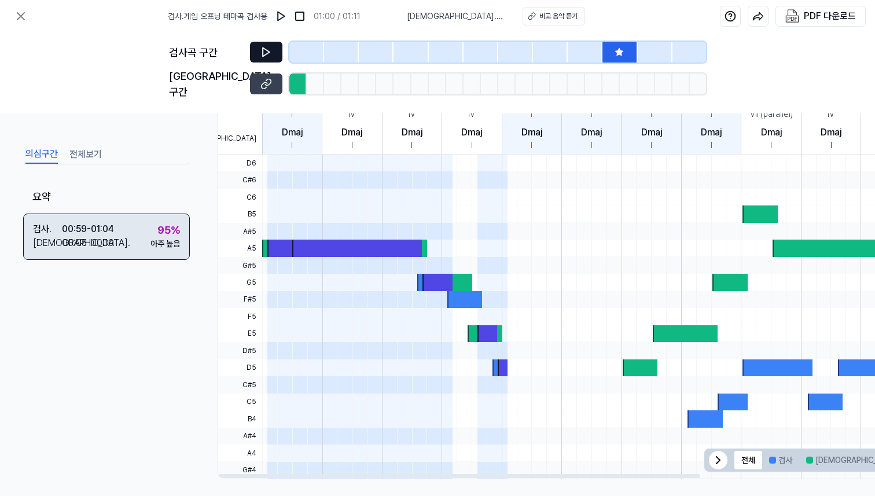
click at [171, 238] on div "아주 높음" at bounding box center [166, 244] width 30 height 12
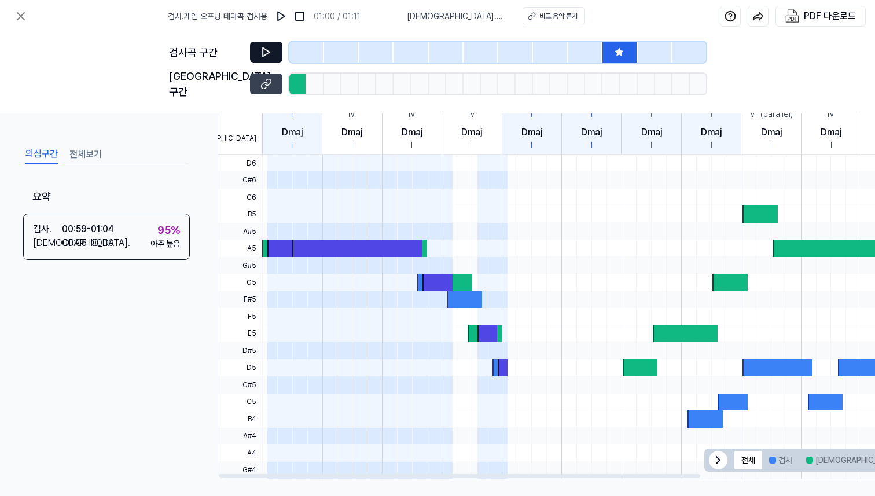
click at [289, 240] on div at bounding box center [282, 248] width 30 height 17
click at [262, 240] on div at bounding box center [279, 248] width 35 height 17
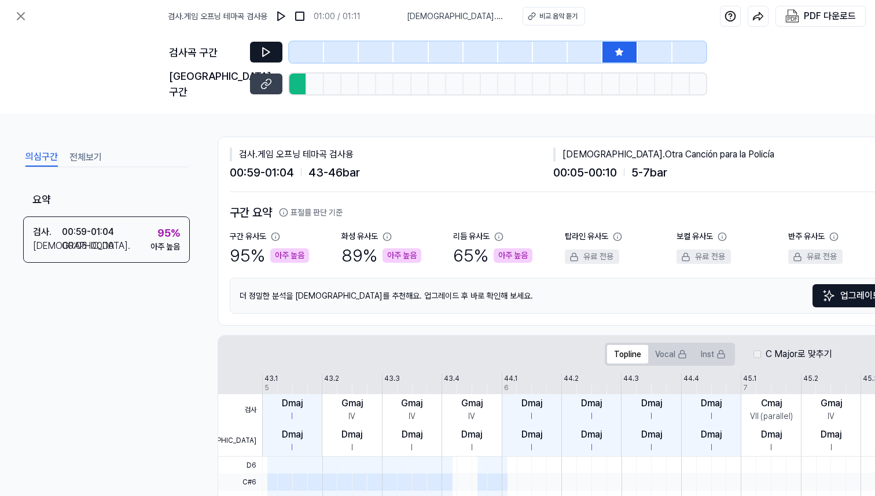
click at [274, 232] on icon at bounding box center [275, 236] width 9 height 9
click at [285, 208] on icon at bounding box center [283, 212] width 9 height 9
click at [284, 208] on icon at bounding box center [284, 212] width 8 height 8
click at [302, 207] on button "표절률 판단 기준" at bounding box center [311, 213] width 64 height 12
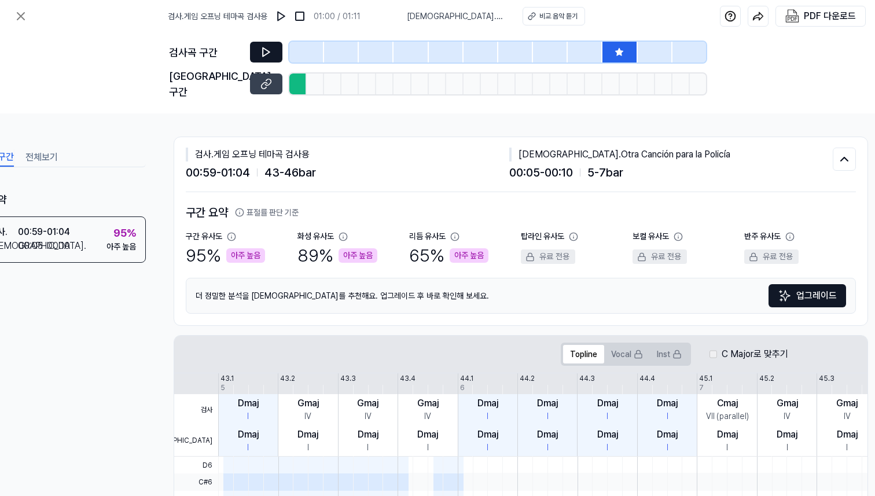
scroll to position [0, 65]
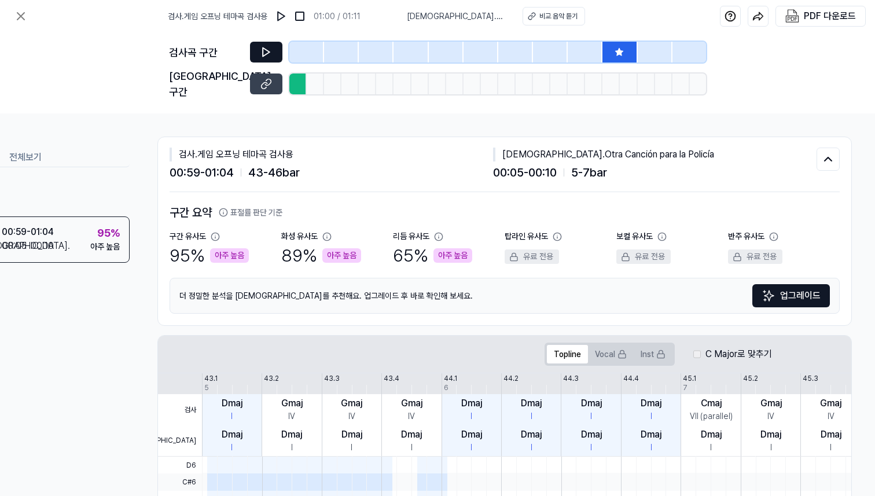
click at [307, 259] on div "구간 요약 표절률 판단 기준 구간 유사도 95 % 아주 높음 화성 유사도 89 % 아주 높음 리듬 유사도 65 % 아주 높음 탑라인 유사도 유…" at bounding box center [505, 259] width 670 height 110
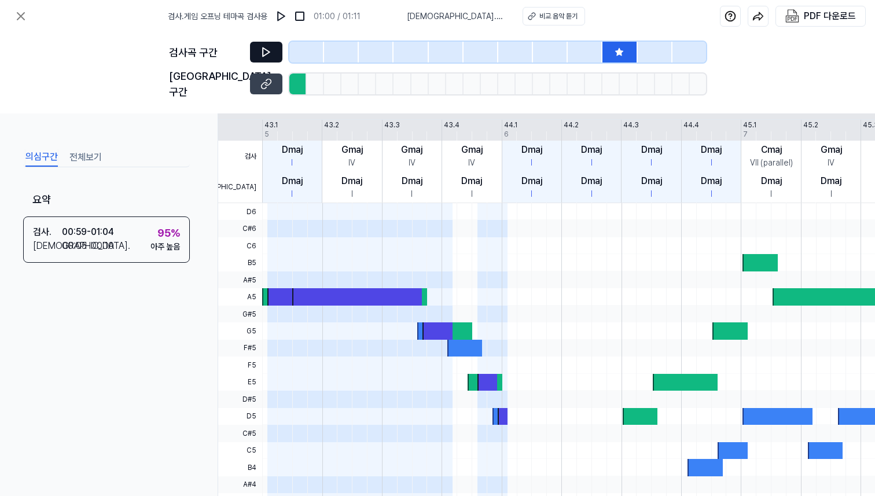
scroll to position [254, 0]
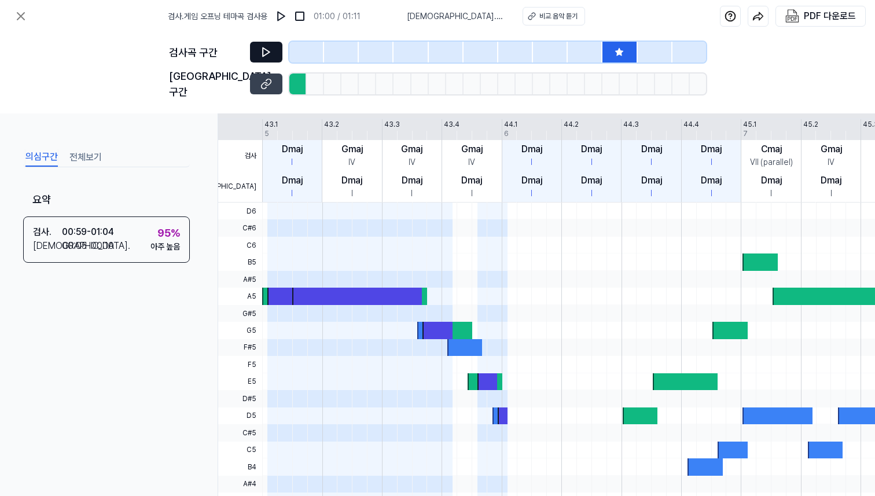
click at [463, 324] on div at bounding box center [448, 330] width 50 height 17
click at [448, 324] on div at bounding box center [438, 330] width 30 height 17
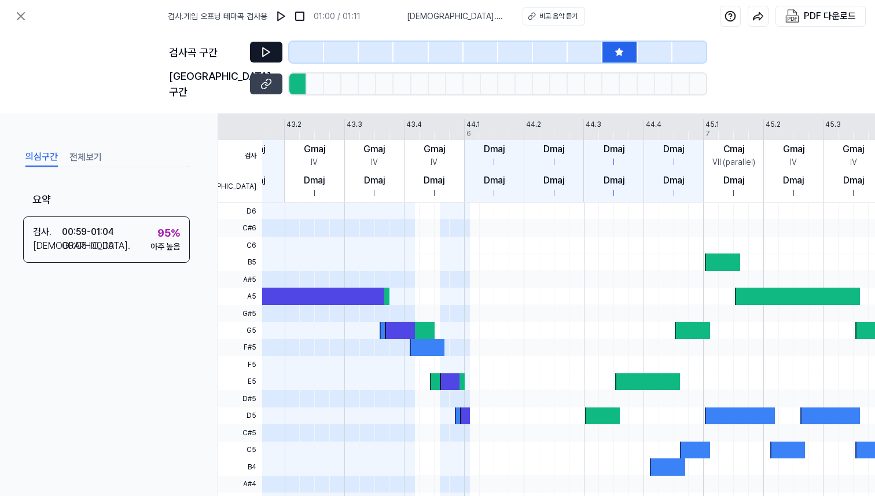
scroll to position [0, 0]
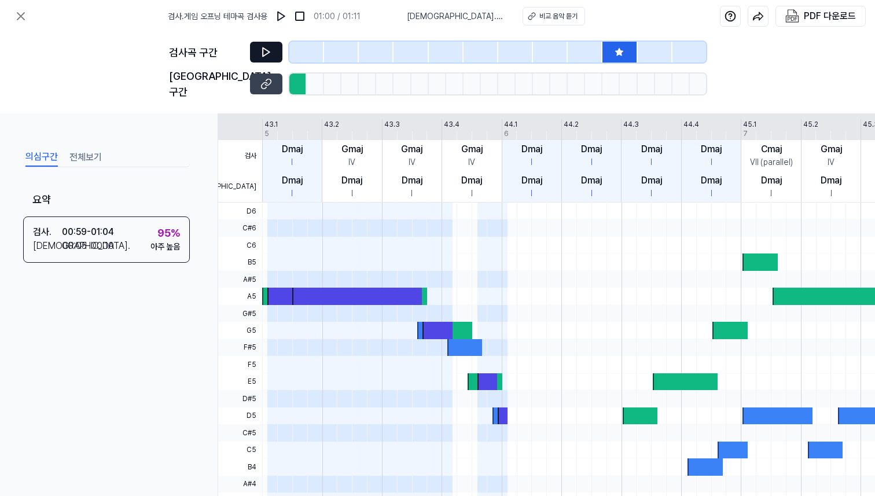
drag, startPoint x: 448, startPoint y: 324, endPoint x: 461, endPoint y: 335, distance: 17.7
click at [461, 203] on div at bounding box center [740, 203] width 956 height 0
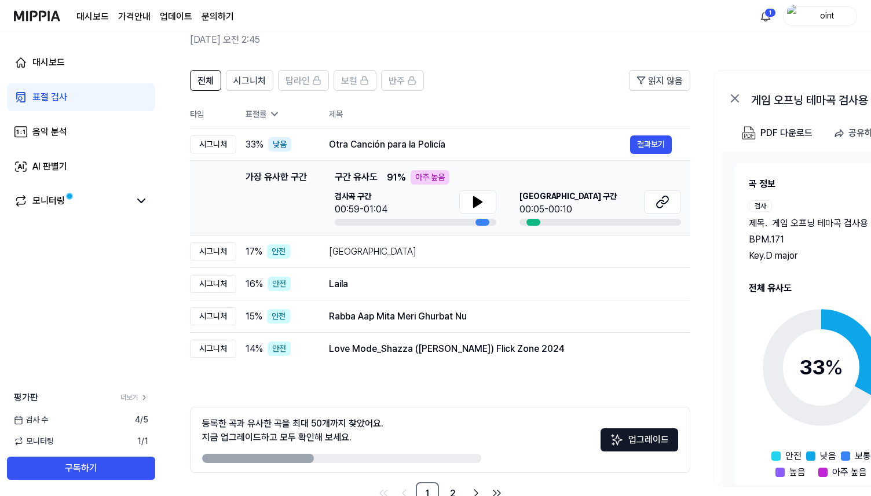
scroll to position [56, 0]
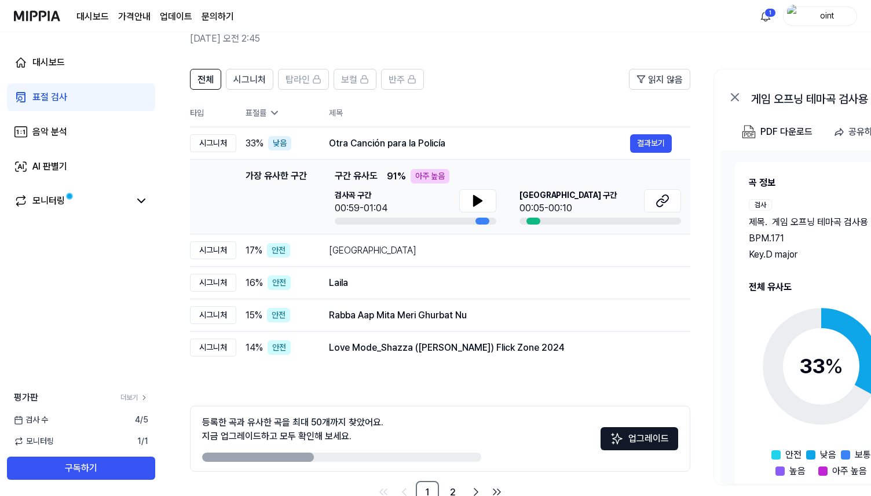
click at [272, 115] on icon at bounding box center [275, 113] width 12 height 12
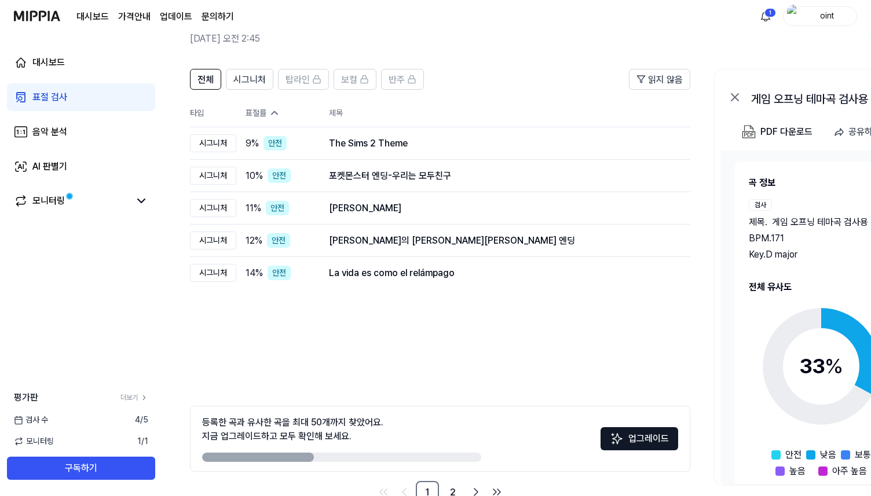
click at [272, 111] on icon at bounding box center [275, 113] width 12 height 12
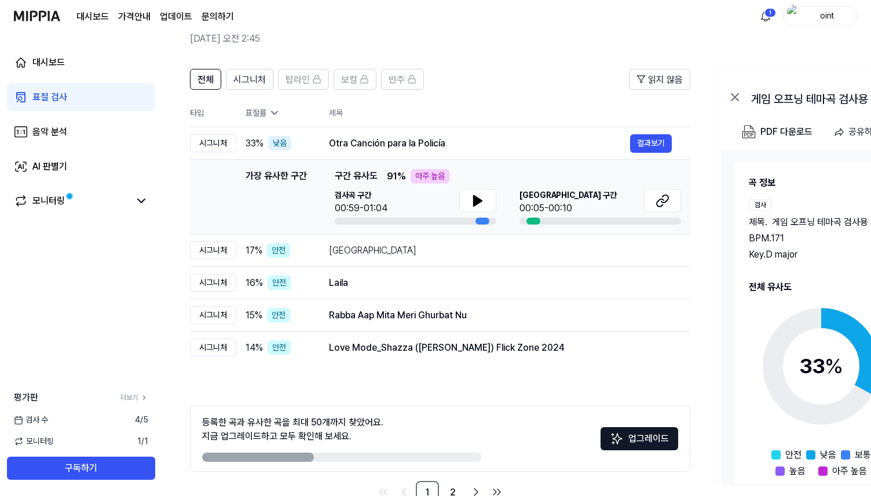
click at [272, 112] on icon at bounding box center [275, 113] width 6 height 3
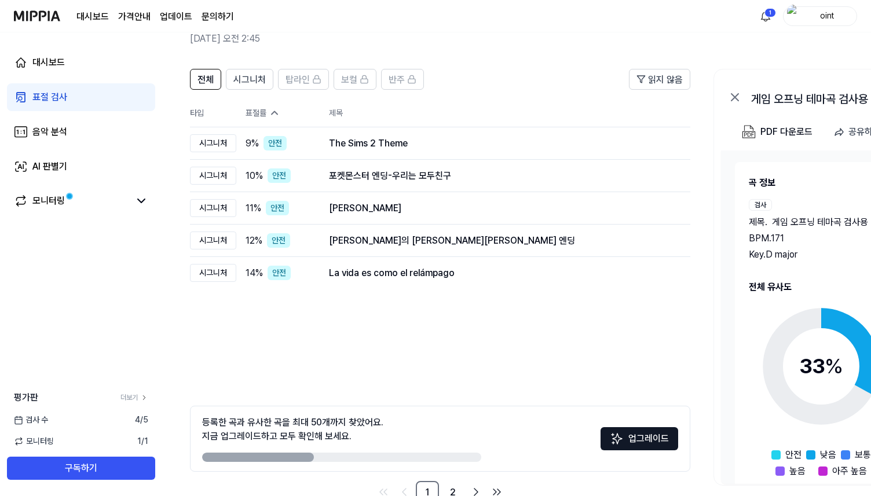
click at [272, 111] on icon at bounding box center [275, 113] width 12 height 12
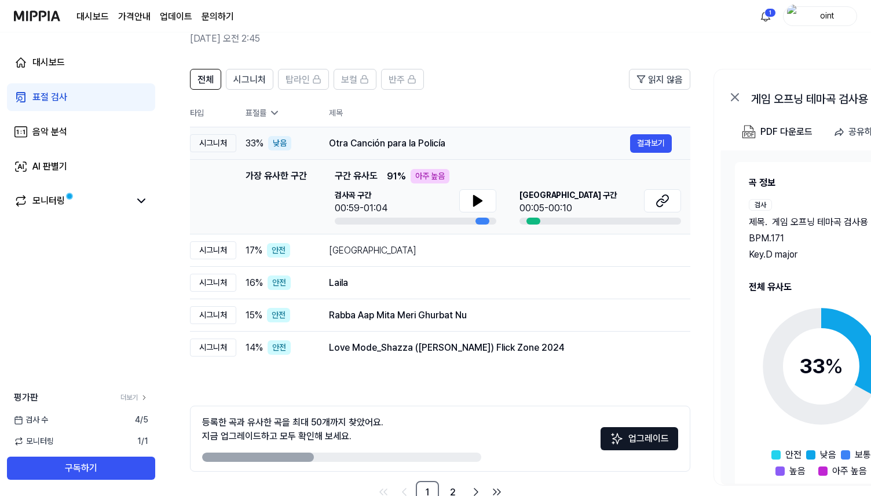
scroll to position [0, 1]
click at [543, 149] on div "Otra Canción para la Policía" at bounding box center [478, 144] width 301 height 14
click at [331, 261] on td "Rain Street 결과보기" at bounding box center [500, 250] width 380 height 32
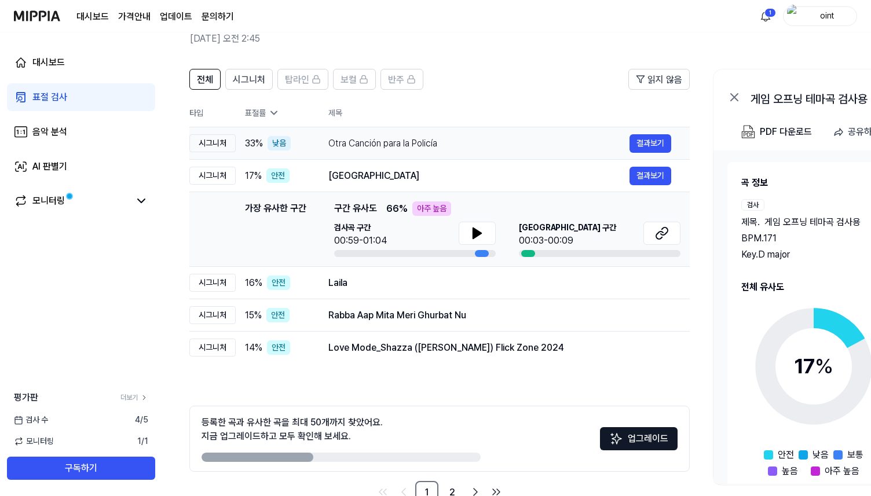
click at [379, 148] on div "Otra Canción para la Policía" at bounding box center [478, 144] width 301 height 14
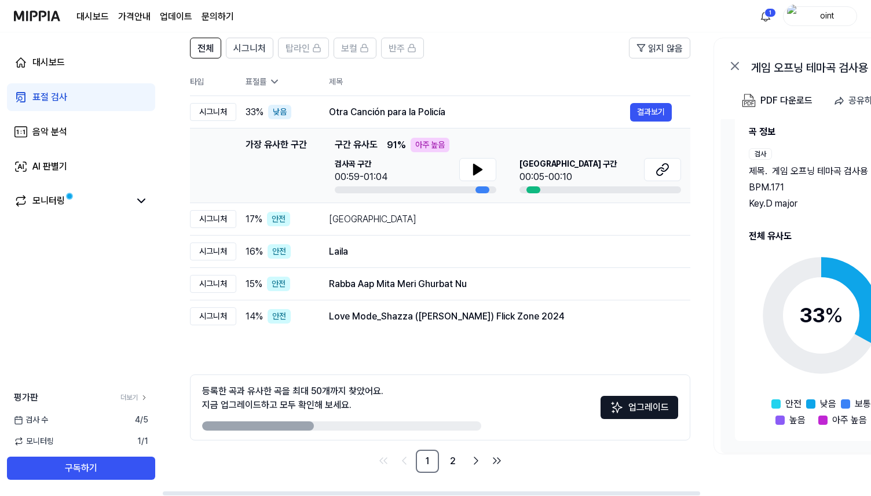
scroll to position [0, 0]
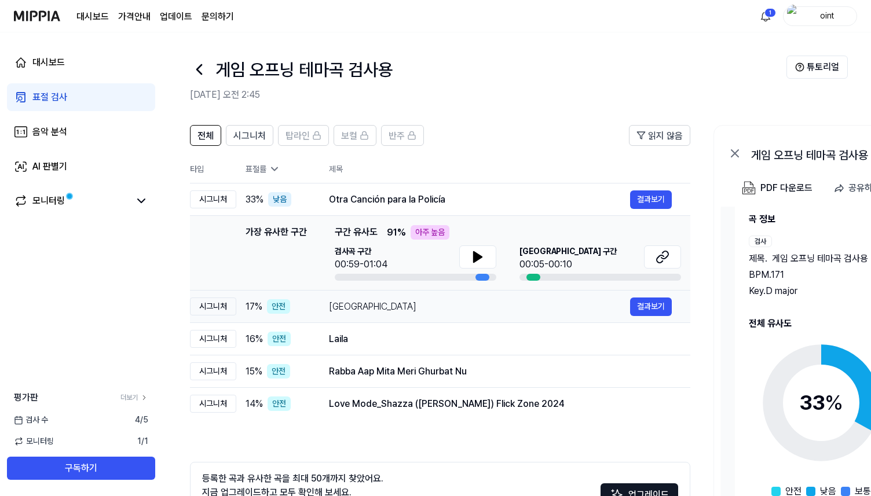
click at [375, 304] on div "[GEOGRAPHIC_DATA]" at bounding box center [479, 307] width 301 height 14
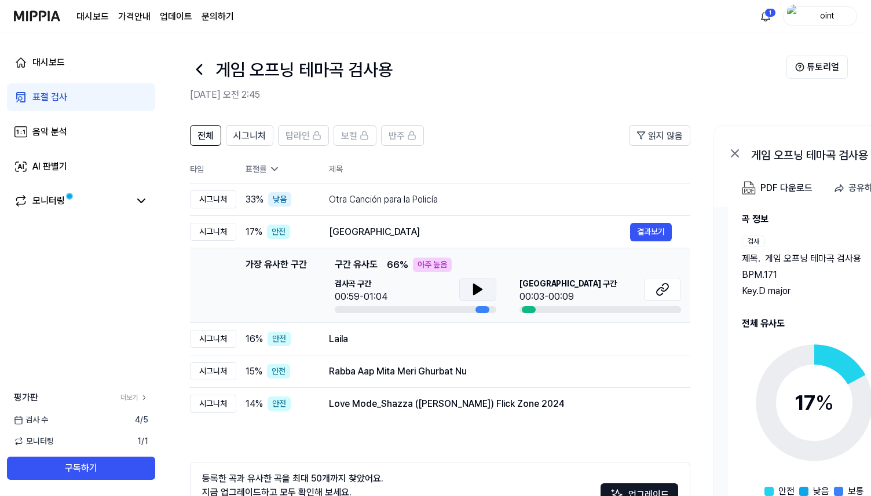
click at [481, 288] on icon at bounding box center [478, 290] width 14 height 14
click at [665, 286] on icon at bounding box center [662, 290] width 14 height 14
